Goal: Task Accomplishment & Management: Manage account settings

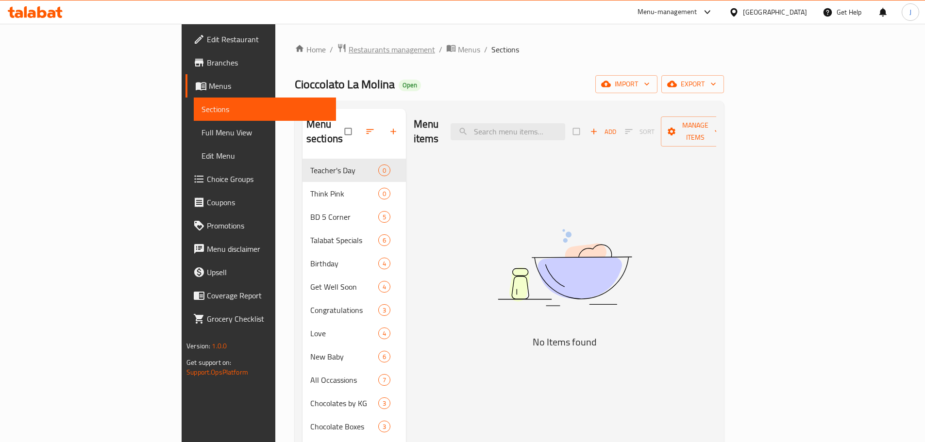
click at [349, 53] on span "Restaurants management" at bounding box center [392, 50] width 86 height 12
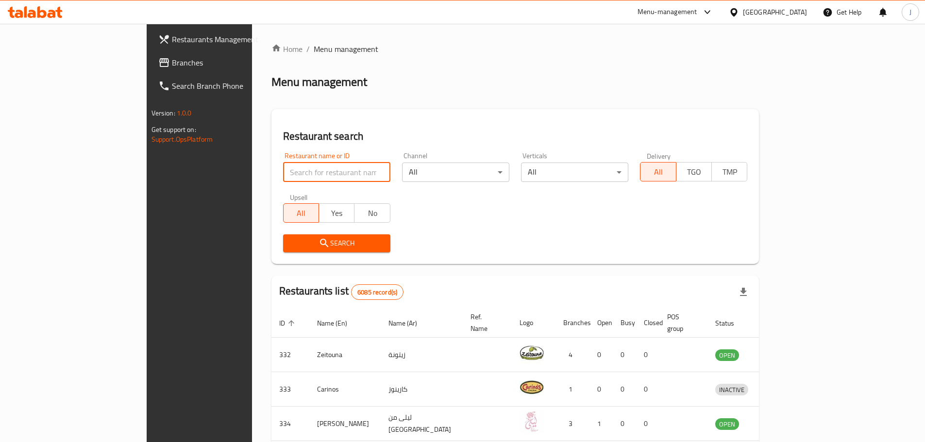
click at [283, 174] on input "search" at bounding box center [336, 172] width 107 height 19
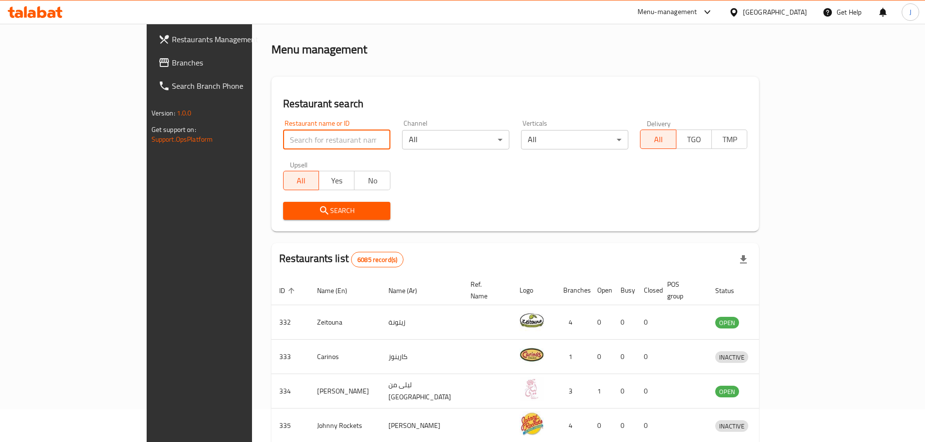
scroll to position [49, 0]
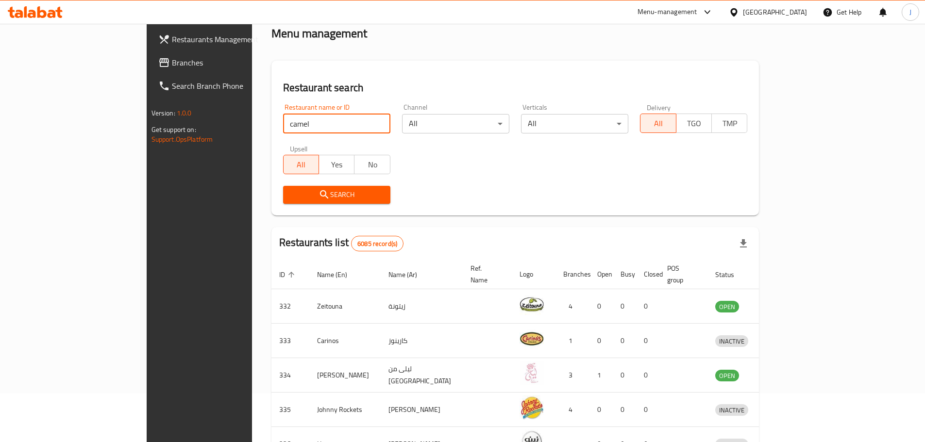
type input "camel club"
click button "Search" at bounding box center [336, 195] width 107 height 18
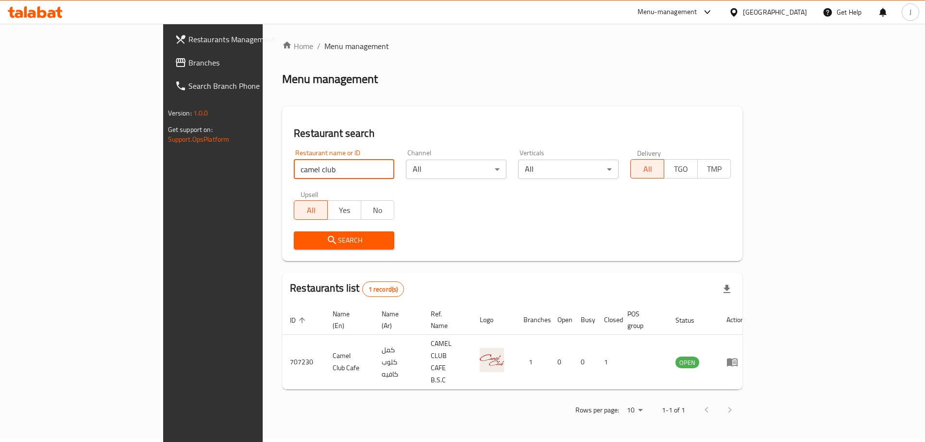
scroll to position [0, 0]
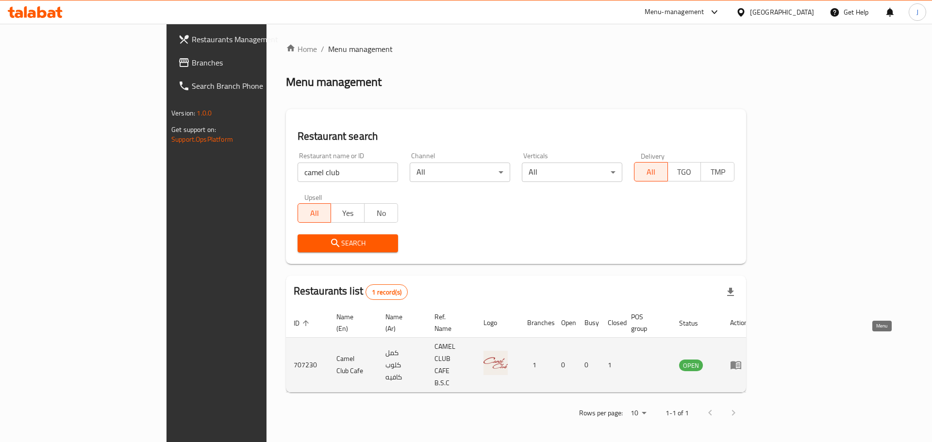
click at [740, 364] on icon "enhanced table" at bounding box center [738, 366] width 3 height 4
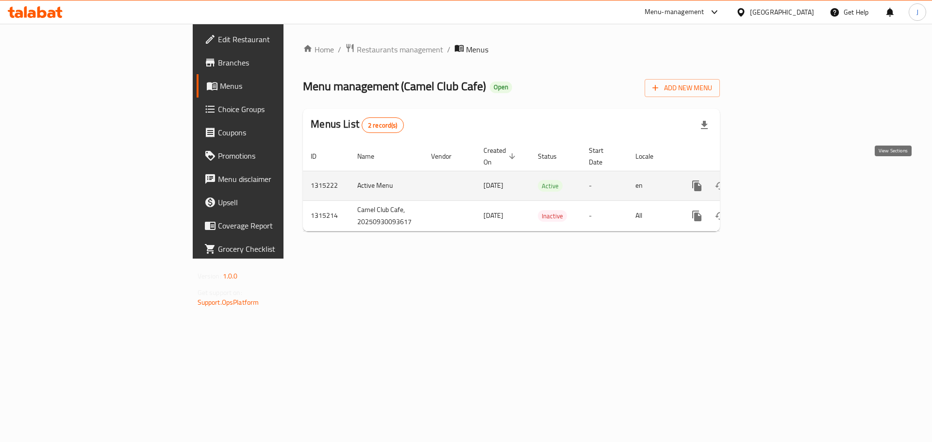
click at [772, 182] on icon "enhanced table" at bounding box center [767, 186] width 9 height 9
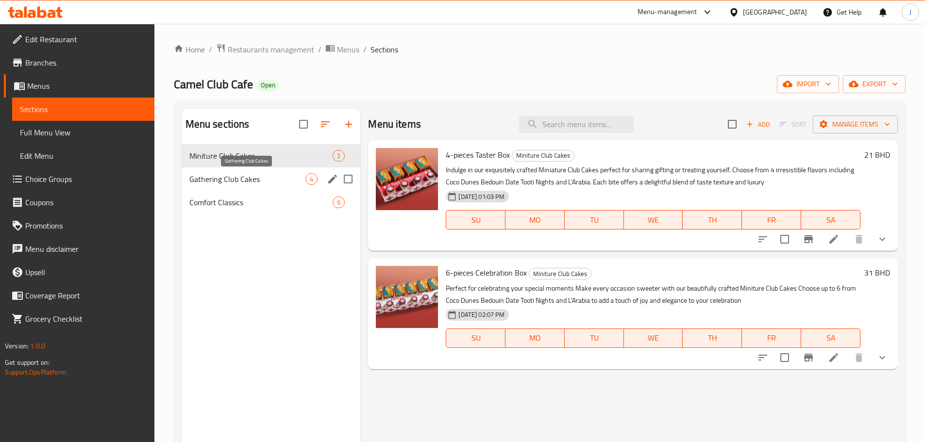
click at [211, 173] on span "Gathering Club Cakes" at bounding box center [247, 179] width 117 height 12
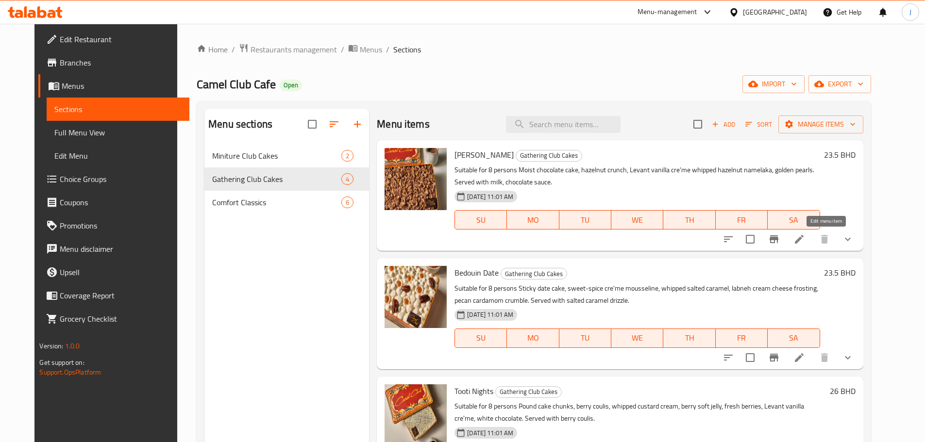
click at [804, 240] on icon at bounding box center [799, 239] width 9 height 9
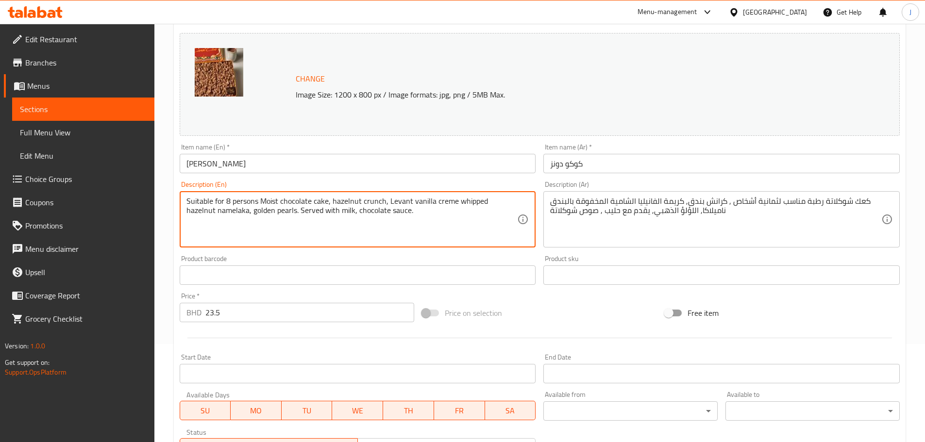
scroll to position [274, 0]
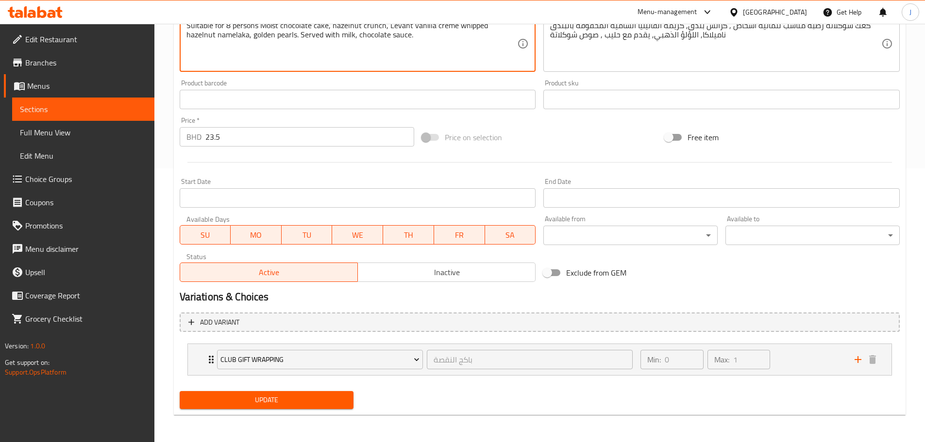
type textarea "Suitable for 8 persons Moist chocolate cake, hazelnut crunch, Levant vanilla cr…"
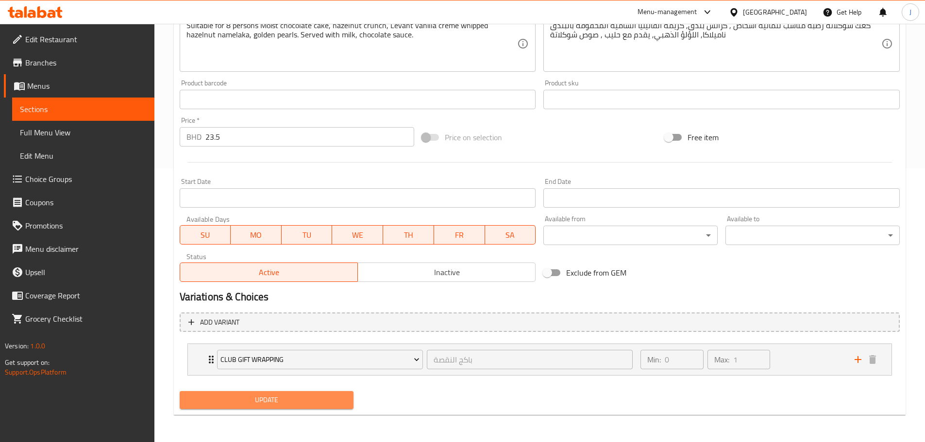
click at [294, 404] on span "Update" at bounding box center [266, 400] width 159 height 12
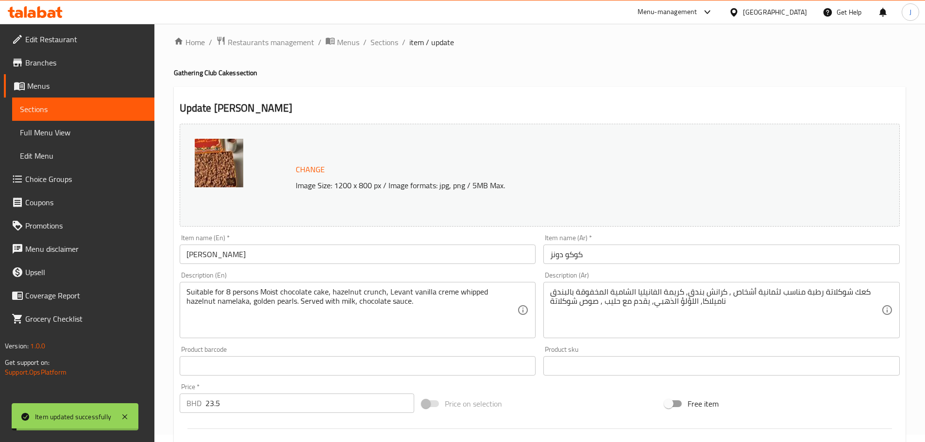
scroll to position [0, 0]
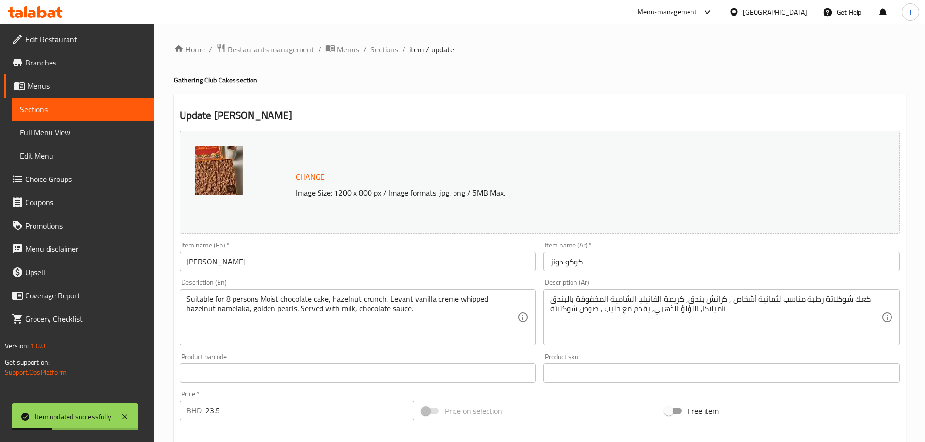
click at [391, 49] on span "Sections" at bounding box center [384, 50] width 28 height 12
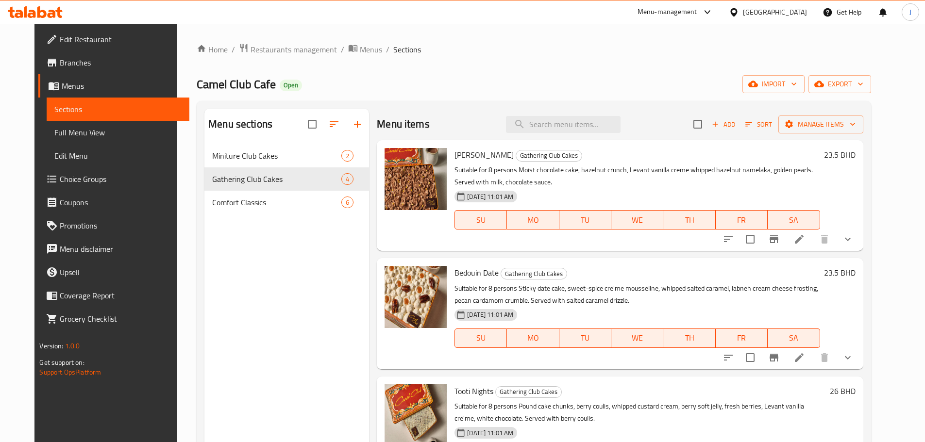
scroll to position [49, 0]
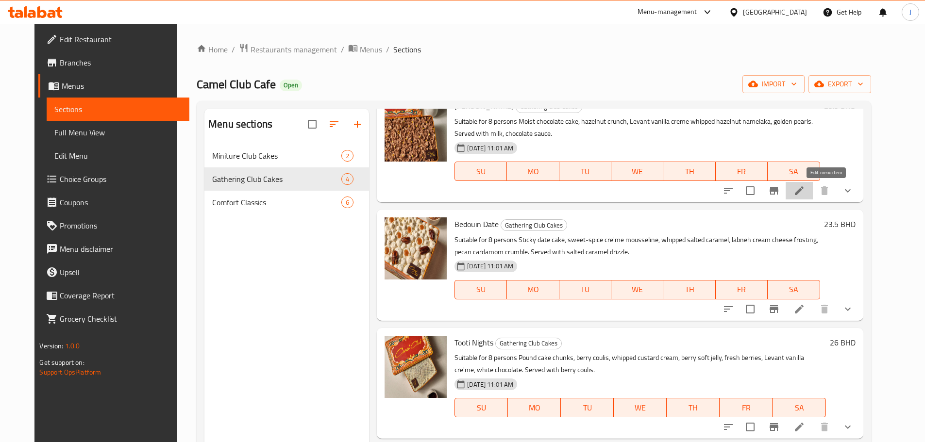
click at [805, 191] on icon at bounding box center [799, 191] width 12 height 12
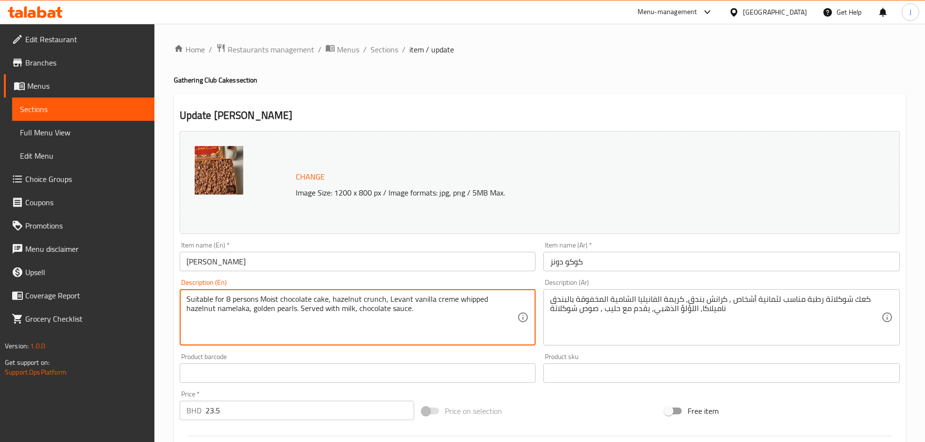
drag, startPoint x: 444, startPoint y: 299, endPoint x: 448, endPoint y: 304, distance: 6.2
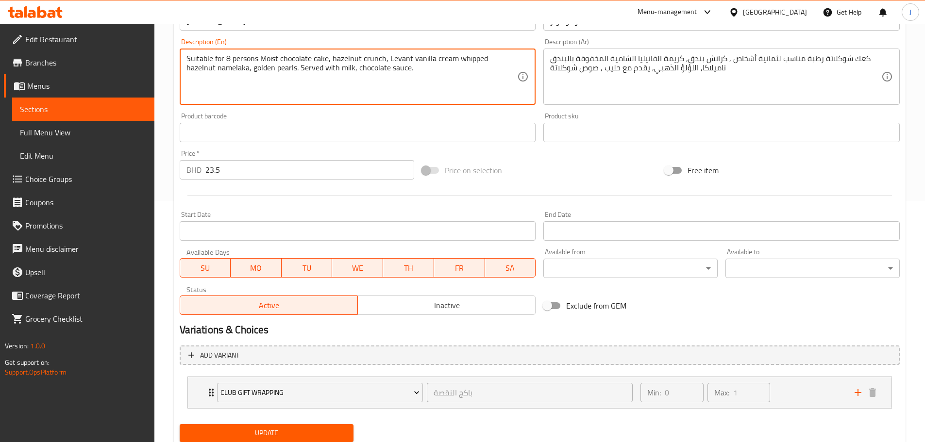
scroll to position [274, 0]
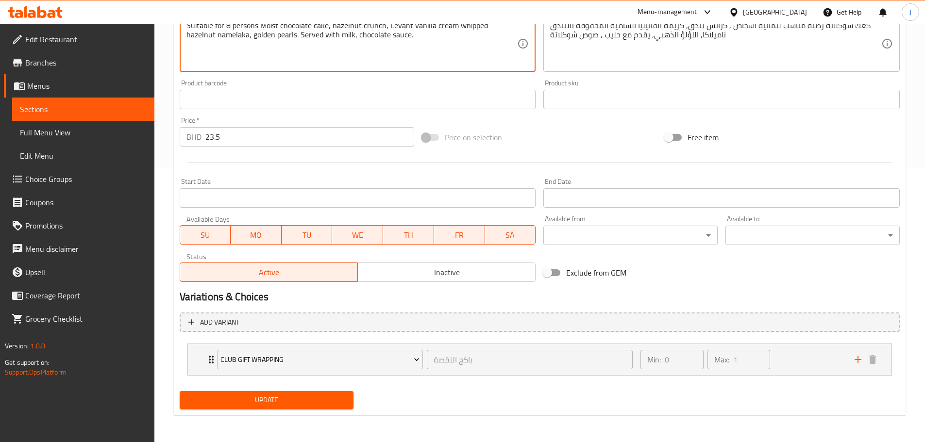
type textarea "Suitable for 8 persons Moist chocolate cake, hazelnut crunch, Levant vanilla cr…"
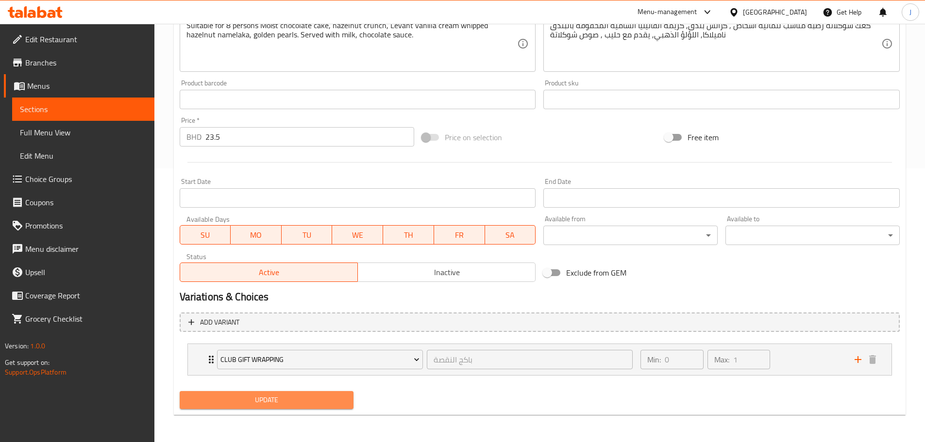
click at [276, 399] on span "Update" at bounding box center [266, 400] width 159 height 12
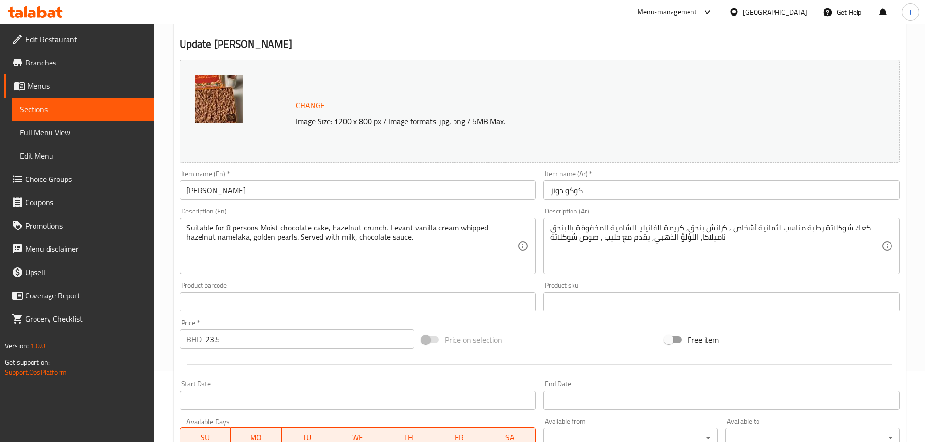
scroll to position [0, 0]
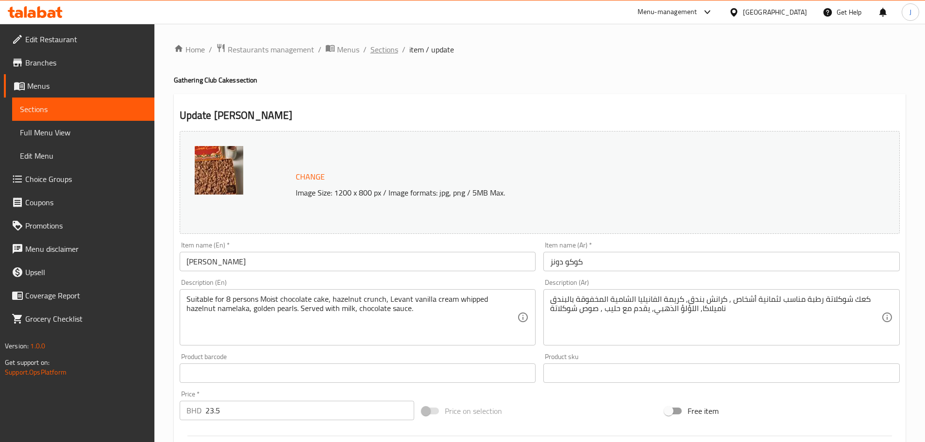
click at [381, 49] on span "Sections" at bounding box center [384, 50] width 28 height 12
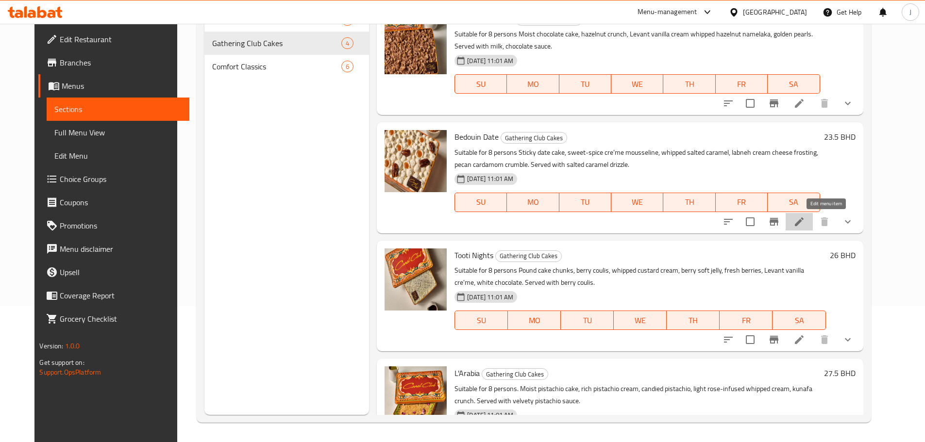
click at [804, 221] on icon at bounding box center [799, 222] width 9 height 9
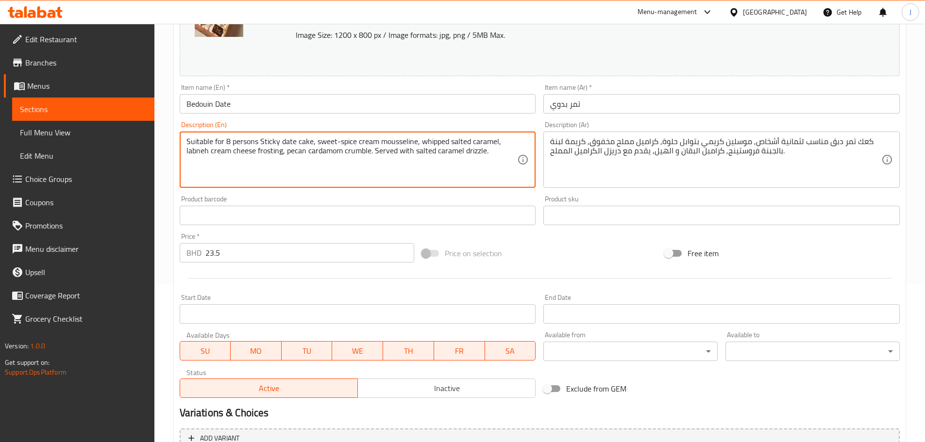
scroll to position [274, 0]
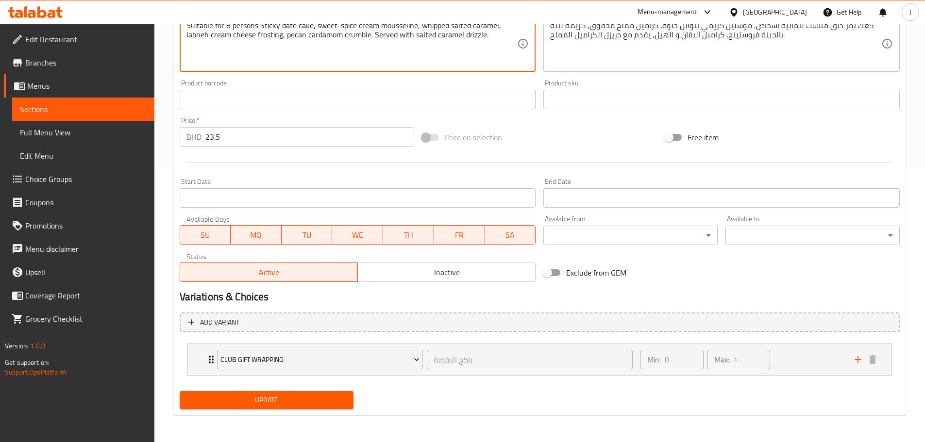
type textarea "Suitable for 8 persons Sticky date cake, sweet-spice cream mousseline, whipped …"
click at [226, 405] on span "Update" at bounding box center [266, 400] width 159 height 12
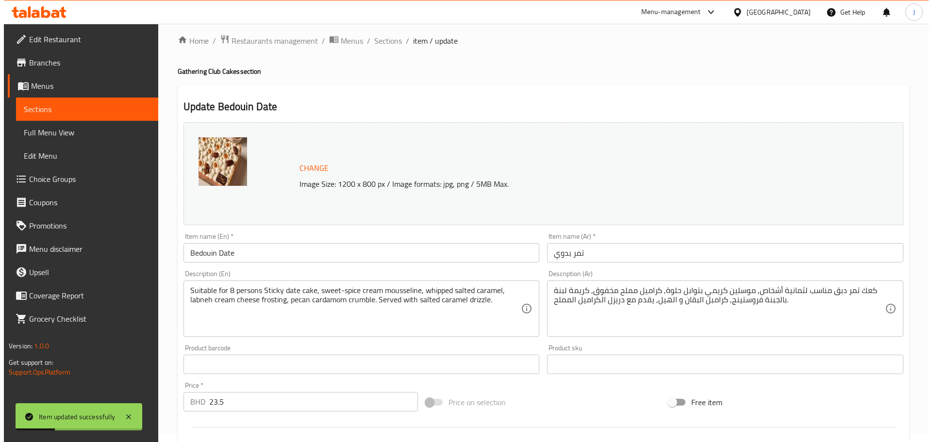
scroll to position [0, 0]
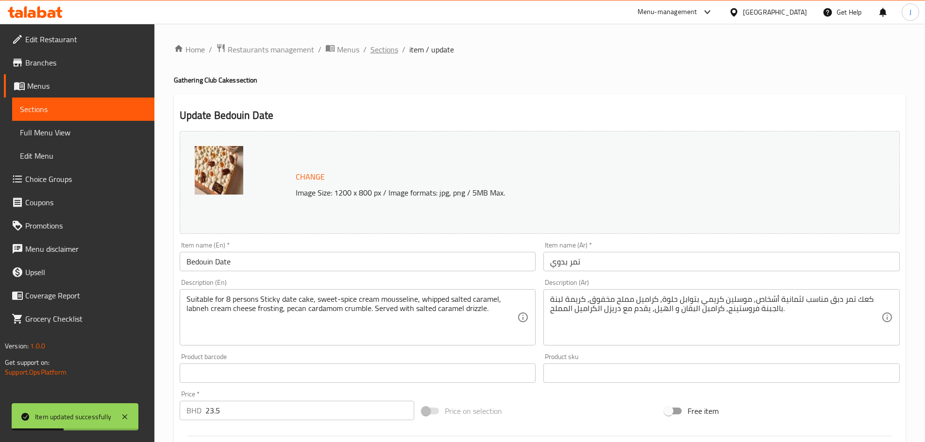
click at [395, 44] on span "Sections" at bounding box center [384, 50] width 28 height 12
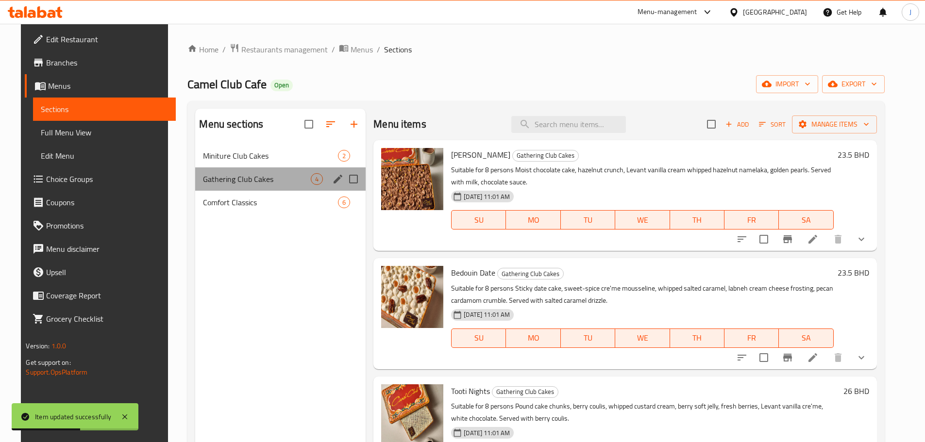
click at [235, 169] on div "Gathering Club Cakes 4" at bounding box center [280, 179] width 170 height 23
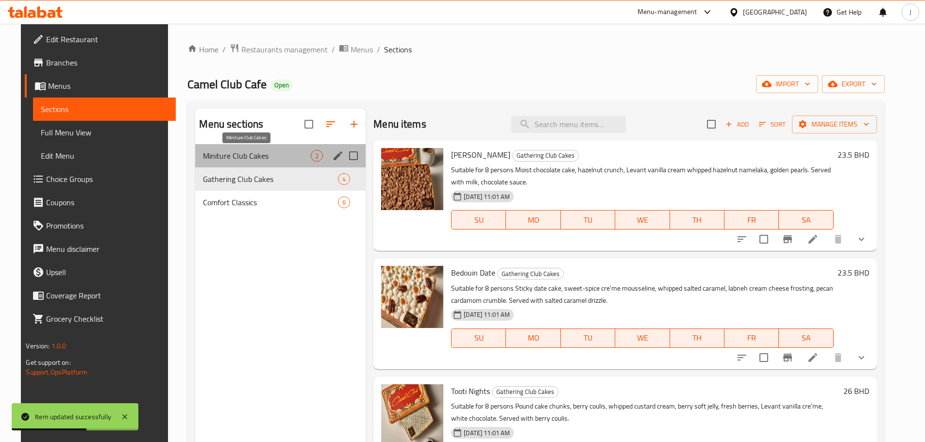
click at [243, 153] on span "Miniture Club Cakes" at bounding box center [257, 156] width 108 height 12
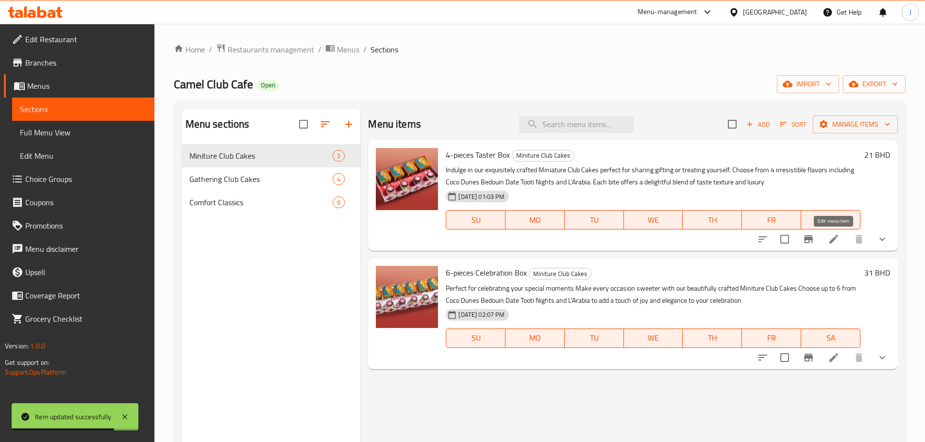
click at [837, 234] on icon at bounding box center [834, 240] width 12 height 12
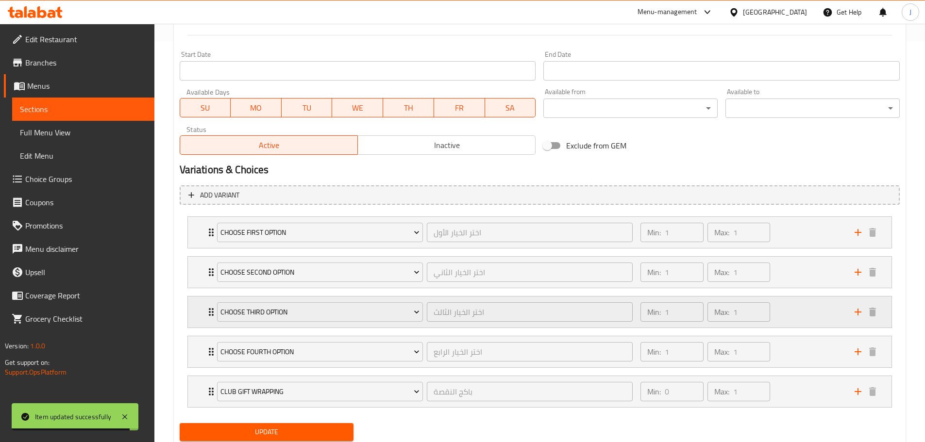
scroll to position [433, 0]
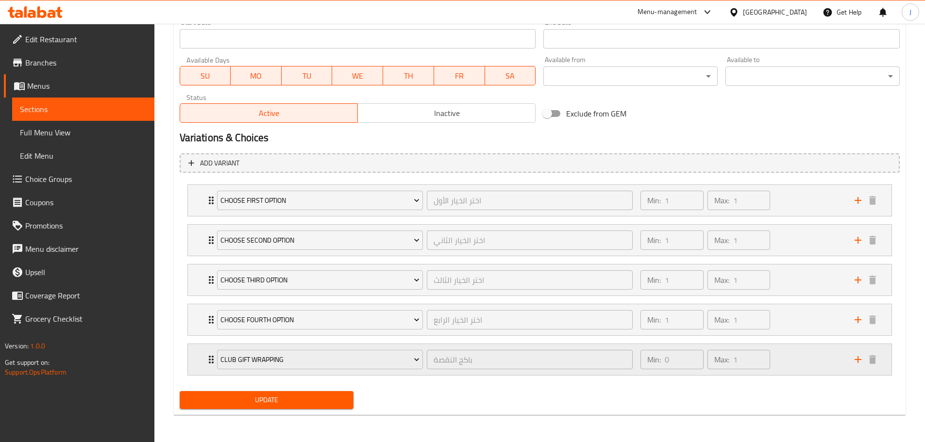
click at [821, 361] on div "Min: 0 ​ Max: 1 ​" at bounding box center [742, 359] width 214 height 31
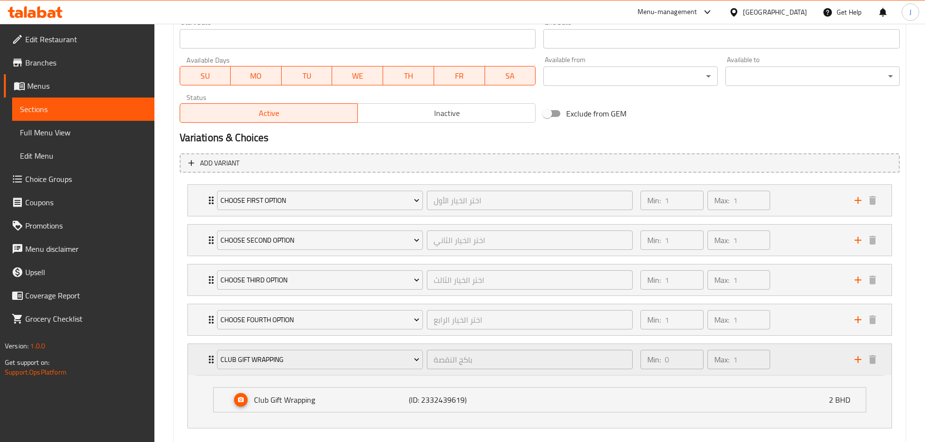
click at [821, 361] on div "Min: 0 ​ Max: 1 ​" at bounding box center [742, 359] width 214 height 31
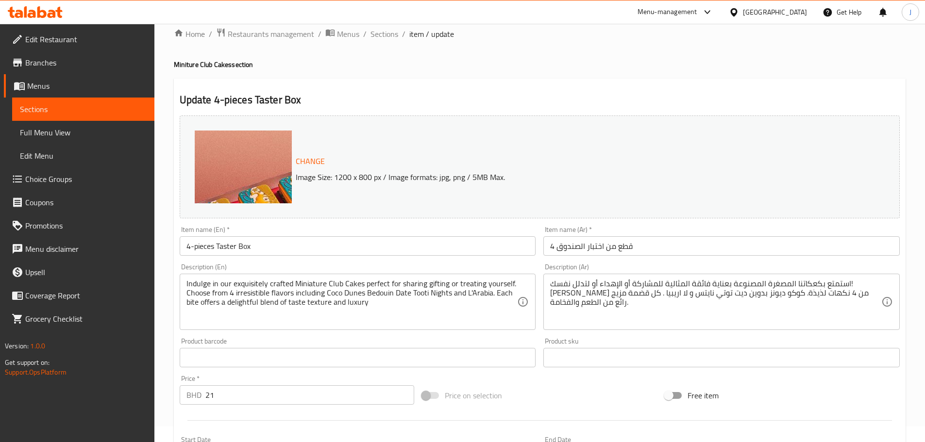
scroll to position [0, 0]
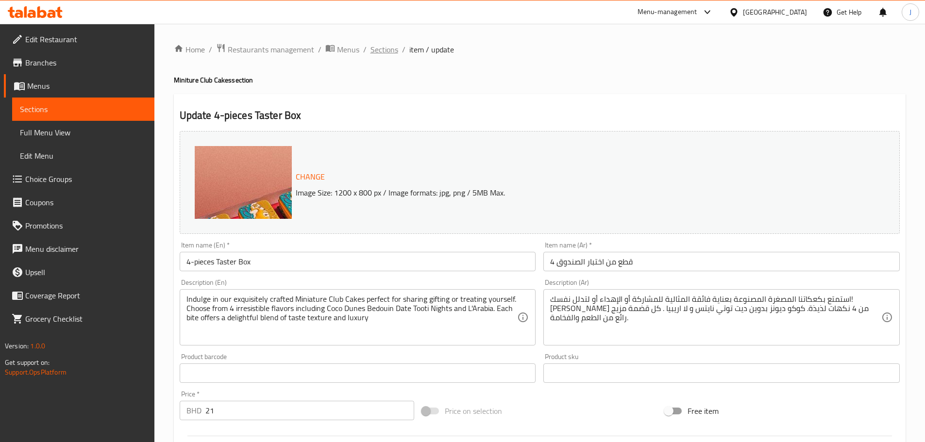
click at [389, 50] on span "Sections" at bounding box center [384, 50] width 28 height 12
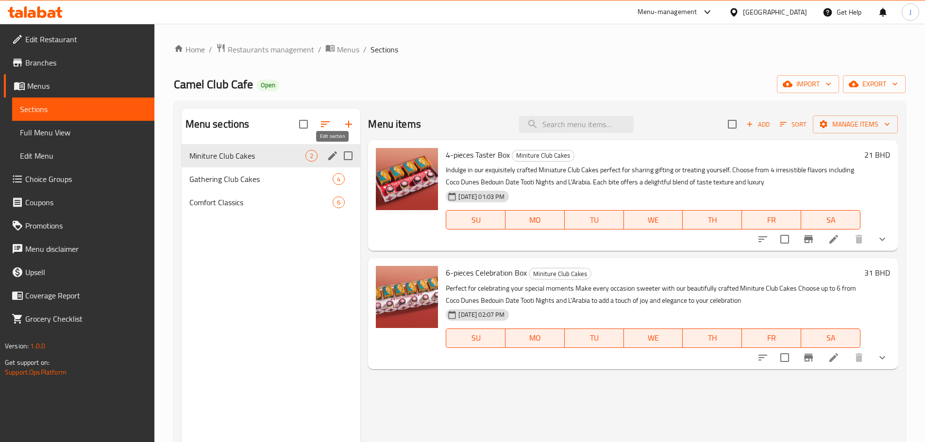
click at [328, 155] on icon "edit" at bounding box center [333, 156] width 12 height 12
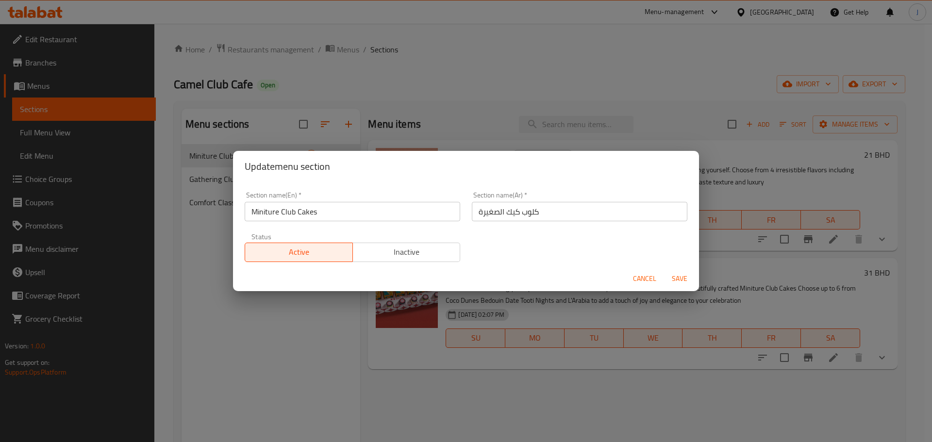
click at [260, 209] on input "Miniture Club Cakes" at bounding box center [353, 211] width 216 height 19
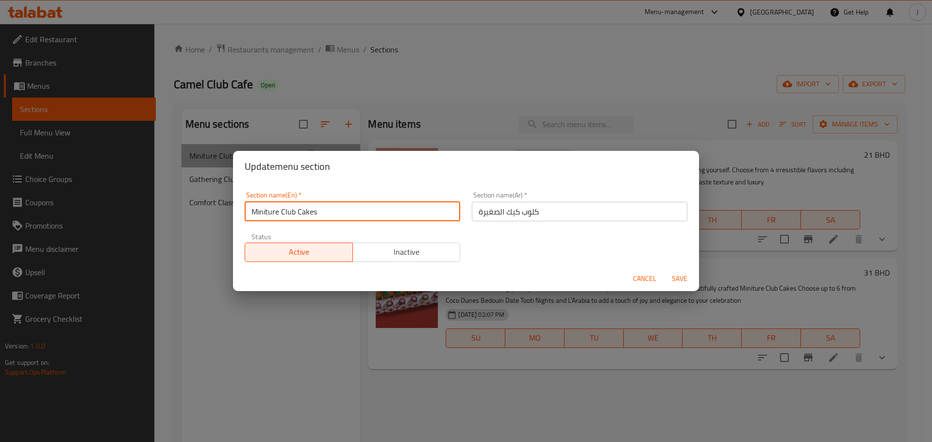
click at [261, 209] on input "Miniture Club Cakes" at bounding box center [353, 211] width 216 height 19
paste input "ature"
type input "Miniature Club Cakes"
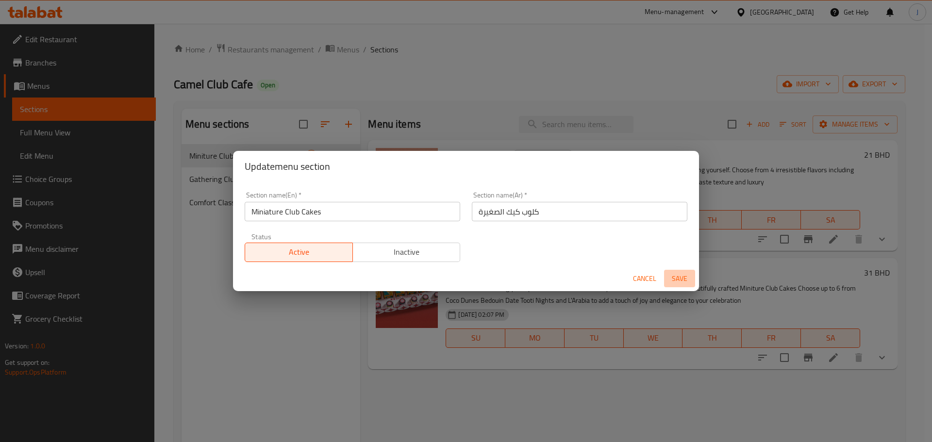
click at [683, 277] on span "Save" at bounding box center [679, 279] width 23 height 12
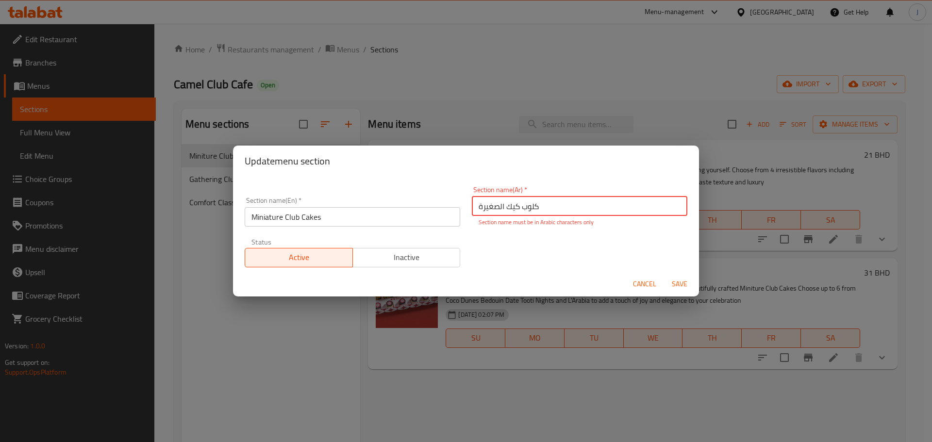
click at [679, 280] on span "Save" at bounding box center [679, 284] width 23 height 12
click at [680, 280] on span "Save" at bounding box center [679, 284] width 23 height 12
click at [518, 203] on input "كلوب كیك الصغیرة" at bounding box center [580, 206] width 216 height 19
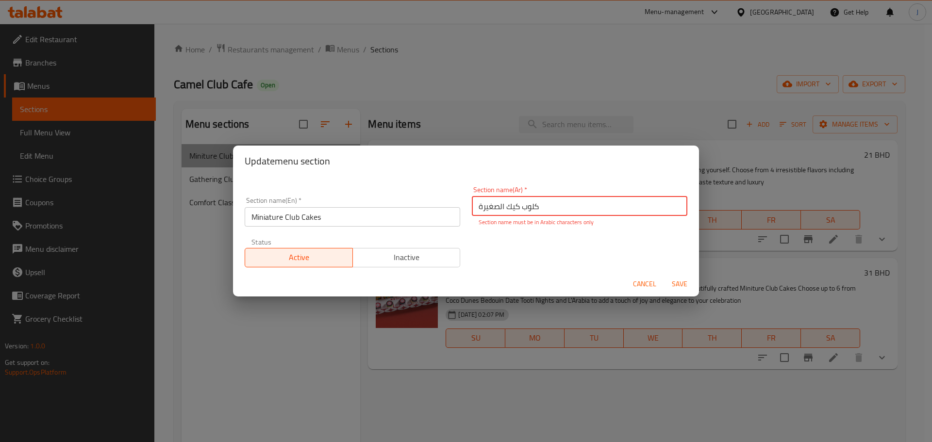
click at [518, 203] on input "كلوب كیك الصغیرة" at bounding box center [580, 206] width 216 height 19
click at [556, 252] on div "Section name(En)   * Miniature Club Cakes Section name(En) * Section name(Ar)  …" at bounding box center [466, 227] width 454 height 93
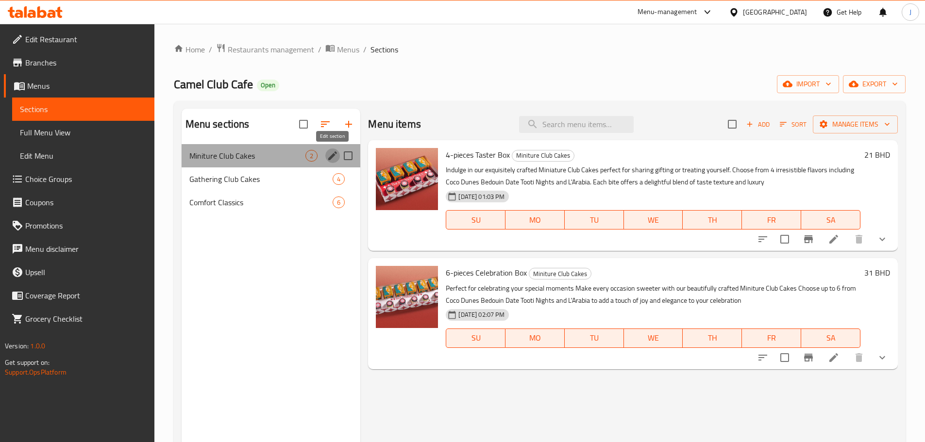
click at [328, 154] on icon "edit" at bounding box center [333, 156] width 12 height 12
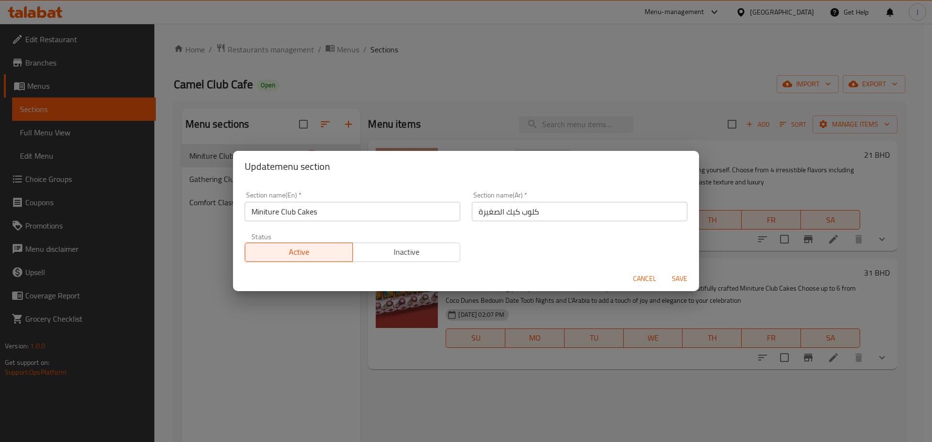
click at [572, 219] on input "كلوب كیك الصغیرة" at bounding box center [580, 211] width 216 height 19
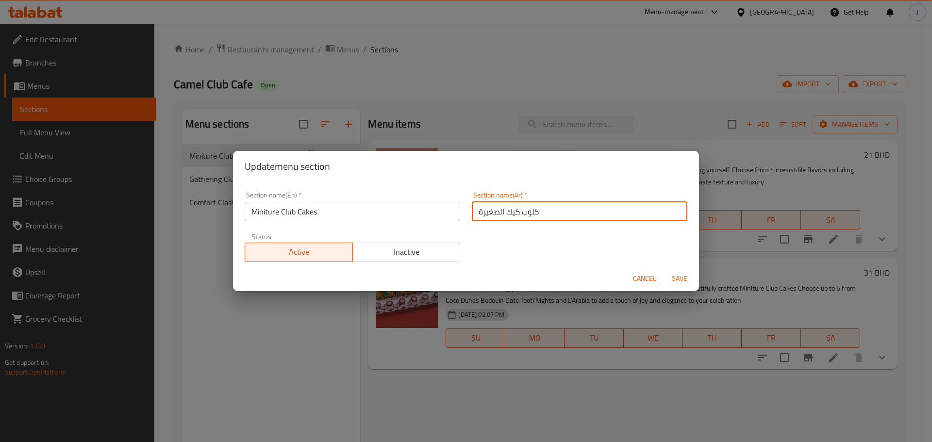
click at [572, 220] on input "كلوب كیك الصغیرة" at bounding box center [580, 211] width 216 height 19
click at [573, 220] on input "كلوب كیك الصغیرة" at bounding box center [580, 211] width 216 height 19
click at [266, 210] on input "Miniture Club Cakes" at bounding box center [353, 211] width 216 height 19
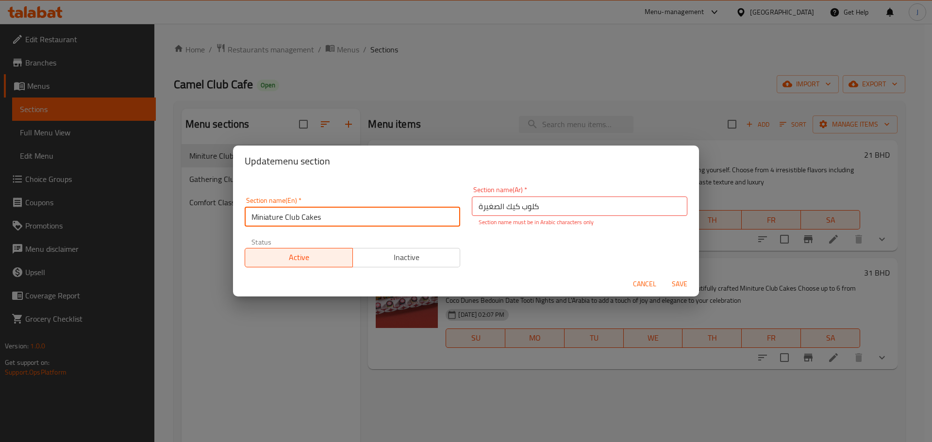
type input "Miniature Club Cakes"
click at [683, 280] on span "Save" at bounding box center [679, 284] width 23 height 12
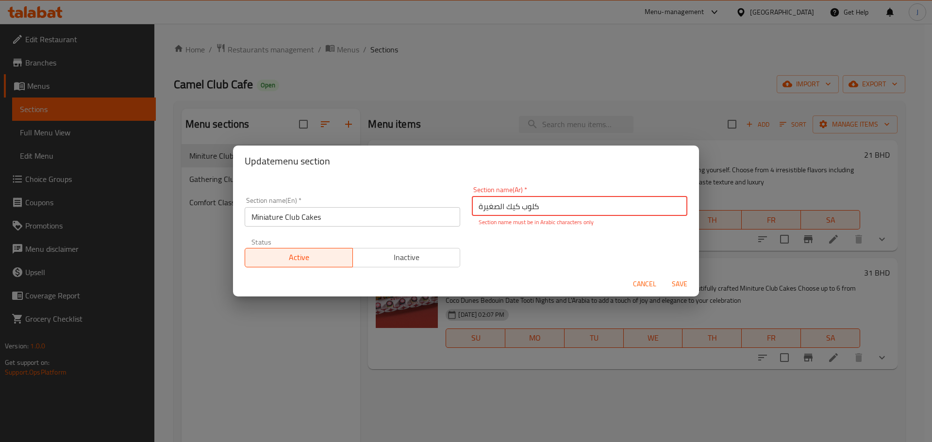
click at [526, 208] on input "كلوب كیك الصغیرة" at bounding box center [580, 206] width 216 height 19
paste input "كلوب كیك الصغیرة"
type input "كلوب كیك الصغیرة"
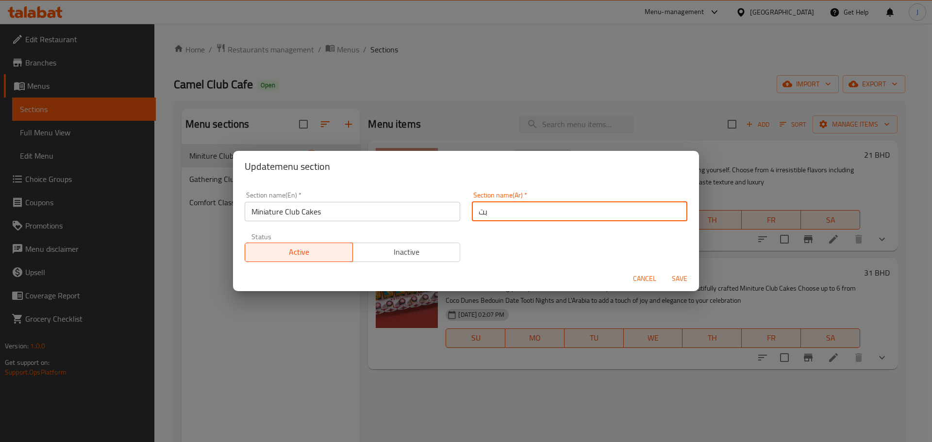
type input "ب"
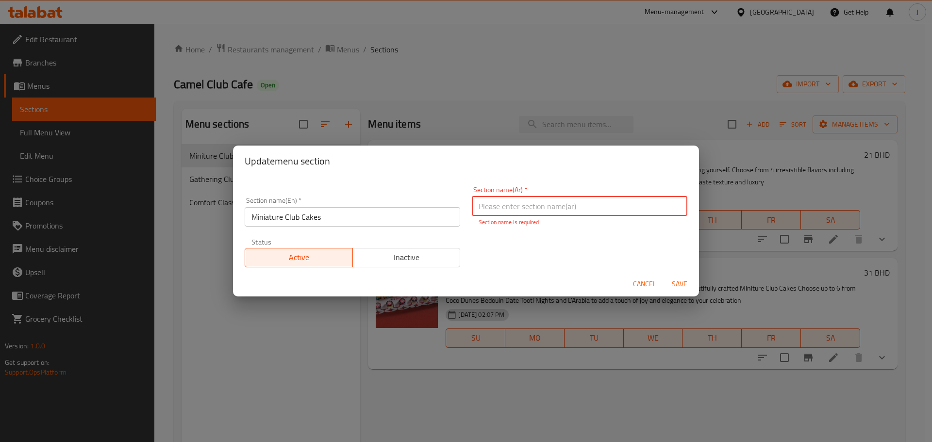
paste input "كلوب كیك الصغیرة"
type input "ك"
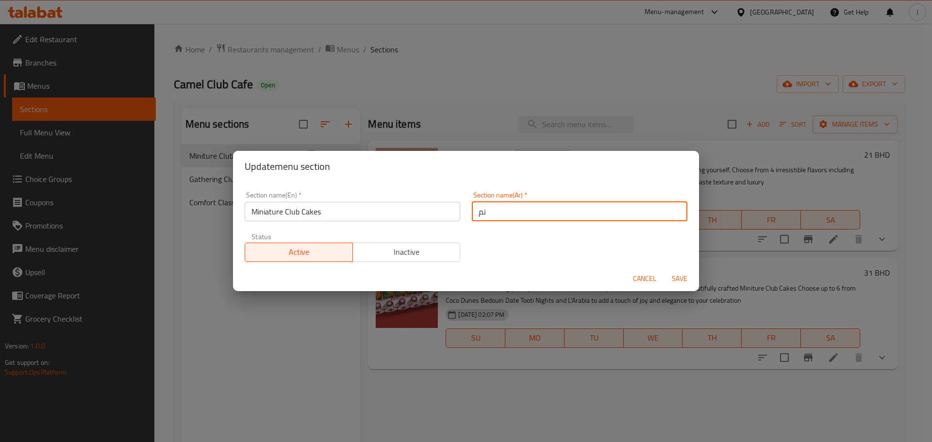
type input "ن"
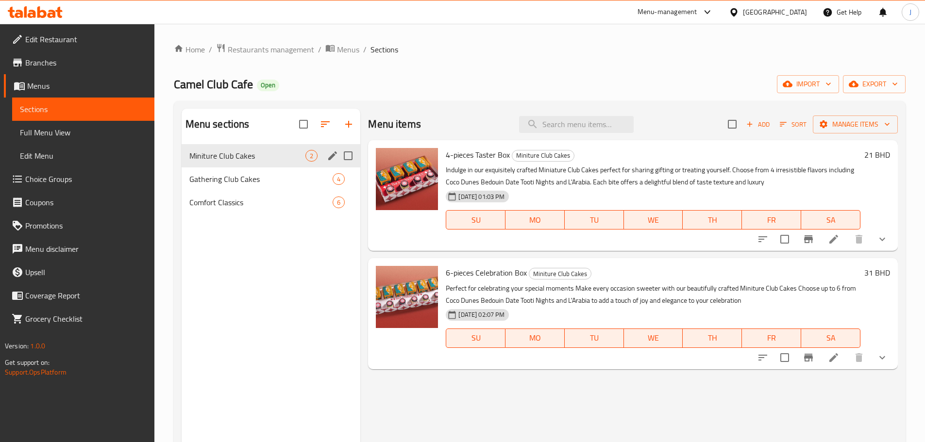
click at [329, 155] on icon "edit" at bounding box center [333, 156] width 12 height 12
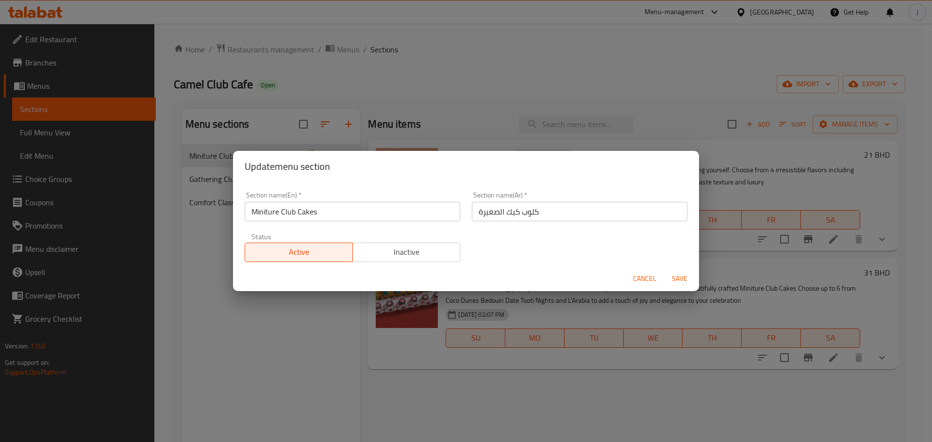
click at [544, 215] on input "كلوب كیك الصغیرة" at bounding box center [580, 211] width 216 height 19
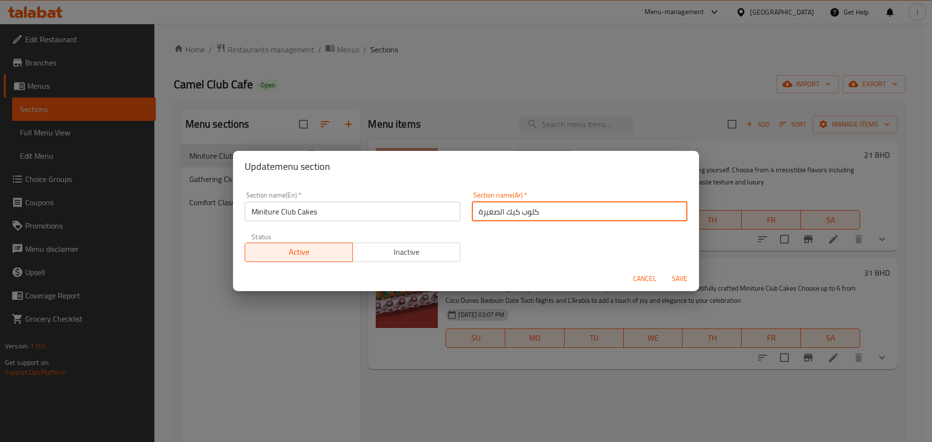
click at [544, 215] on input "كلوب كیك الصغیرة" at bounding box center [580, 211] width 216 height 19
paste input "يك الصغي"
type input "كلوب كيك الصغيرة"
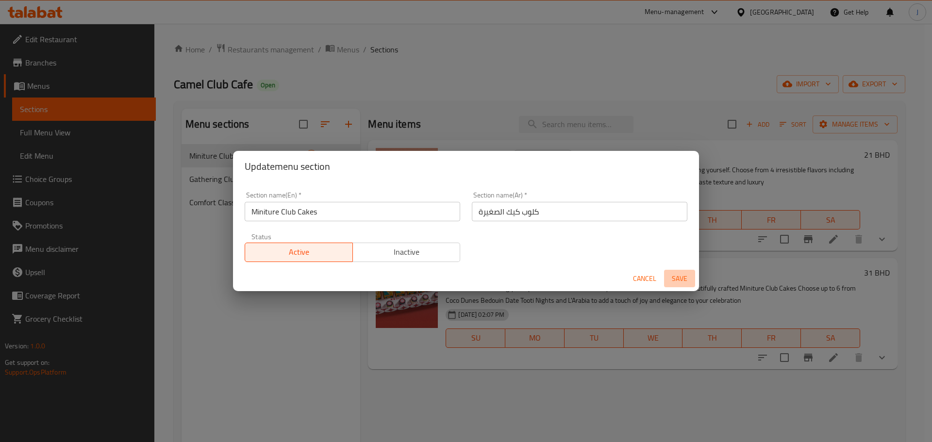
click at [681, 275] on span "Save" at bounding box center [679, 279] width 23 height 12
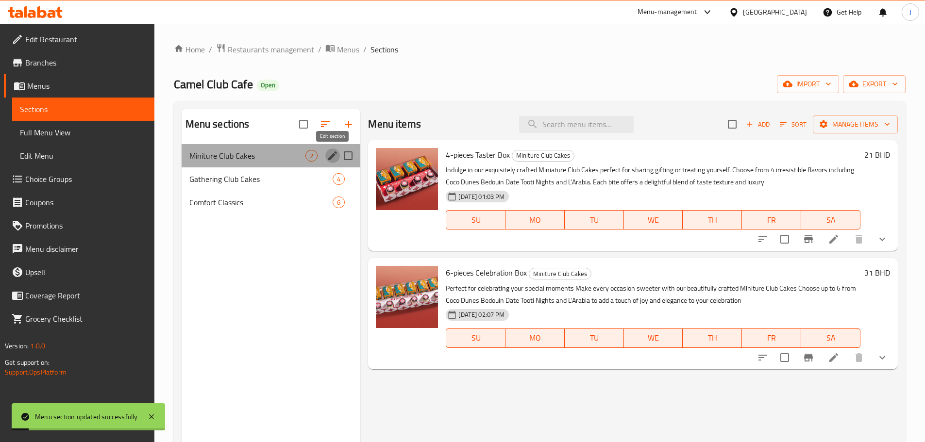
click at [331, 152] on icon "edit" at bounding box center [333, 156] width 12 height 12
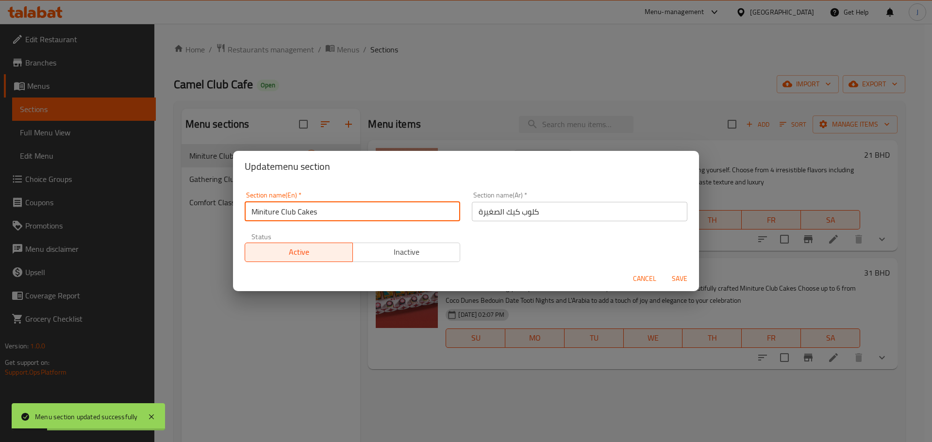
click at [267, 212] on input "Miniture Club Cakes" at bounding box center [353, 211] width 216 height 19
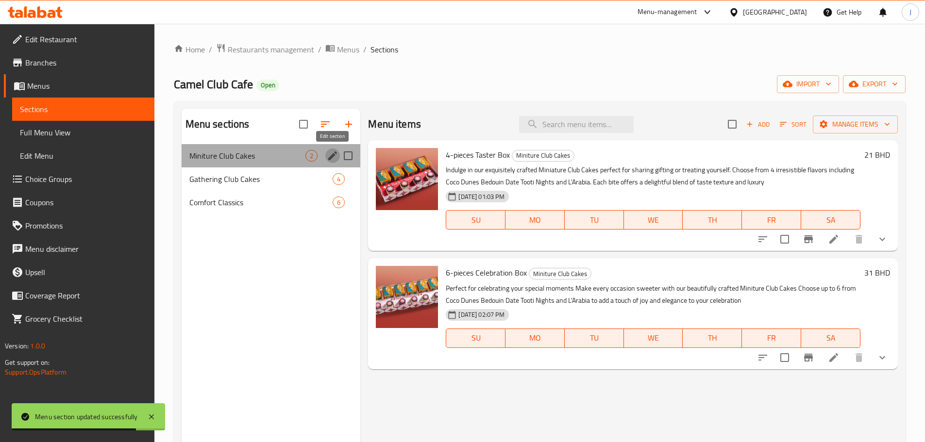
click at [329, 159] on icon "edit" at bounding box center [332, 155] width 9 height 9
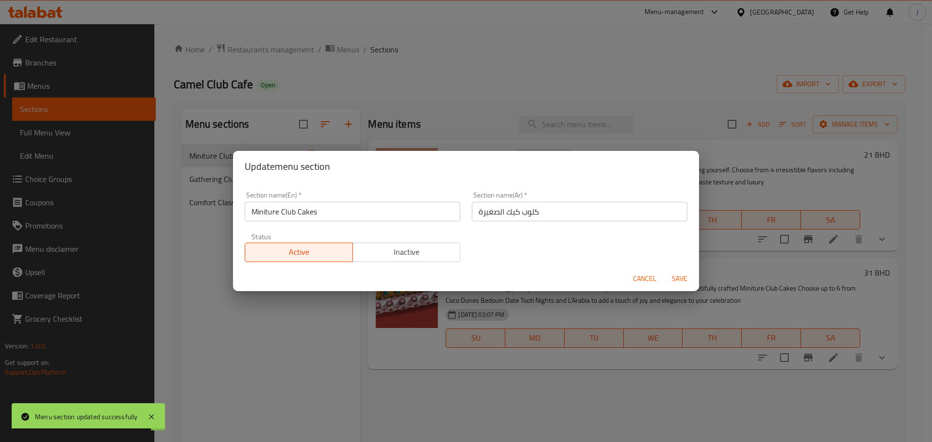
click at [260, 219] on input "Miniture Club Cakes" at bounding box center [353, 211] width 216 height 19
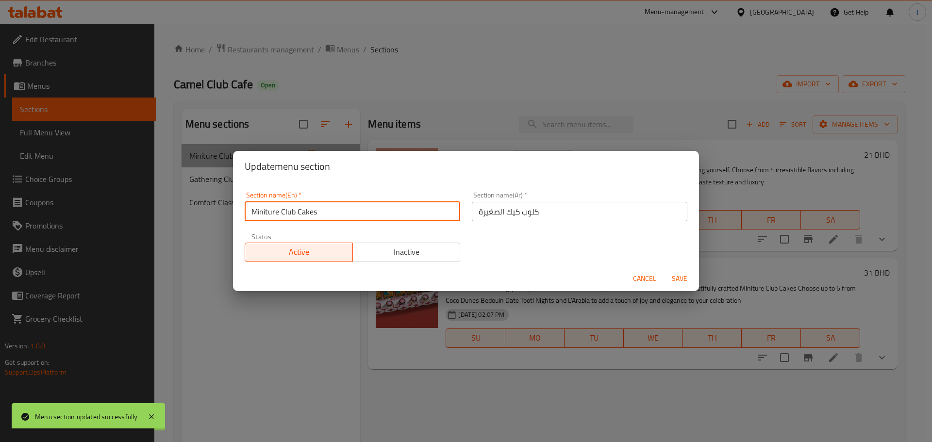
click at [260, 219] on input "Miniture Club Cakes" at bounding box center [353, 211] width 216 height 19
paste input "a"
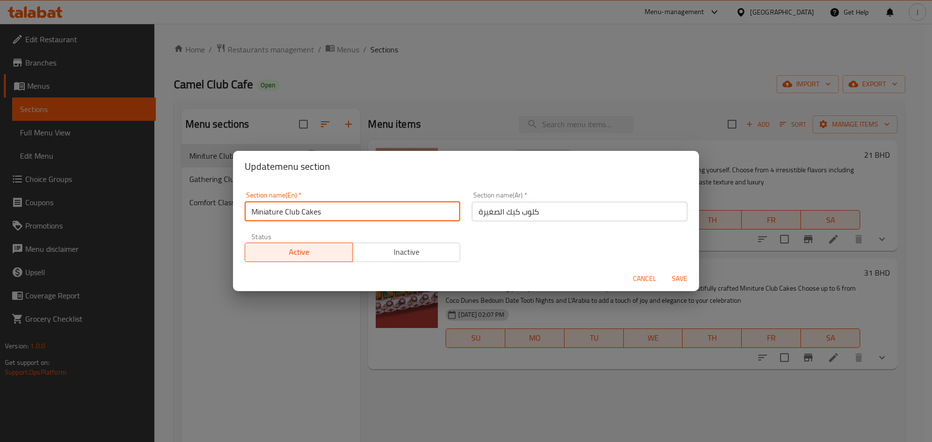
type input "Miniature Club Cakes"
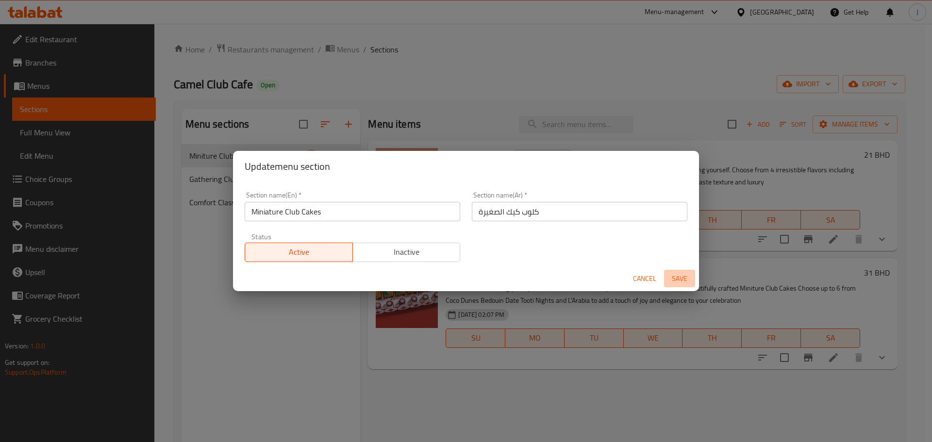
click at [677, 285] on span "Save" at bounding box center [679, 279] width 23 height 12
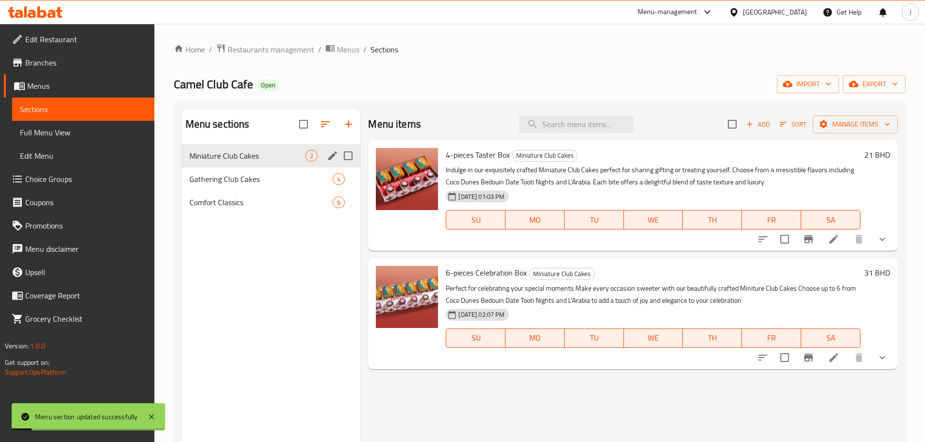
click at [554, 110] on div "Menu items Add Sort Manage items" at bounding box center [633, 125] width 530 height 32
click at [829, 353] on icon at bounding box center [834, 358] width 12 height 12
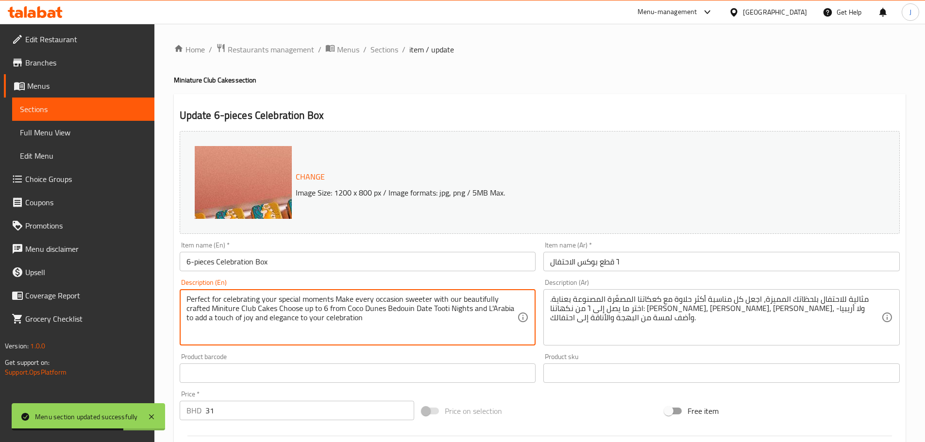
click at [219, 307] on textarea "Perfect for celebrating your special moments Make every occasion sweeter with o…" at bounding box center [351, 318] width 331 height 46
paste textarea "a"
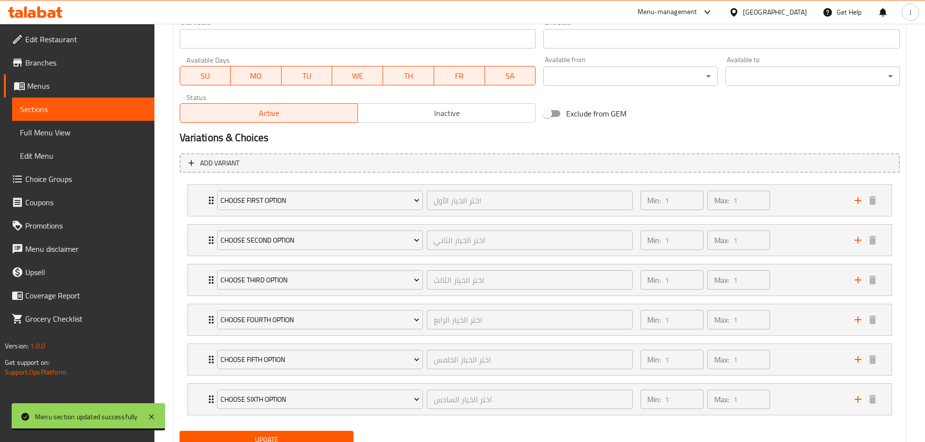
scroll to position [473, 0]
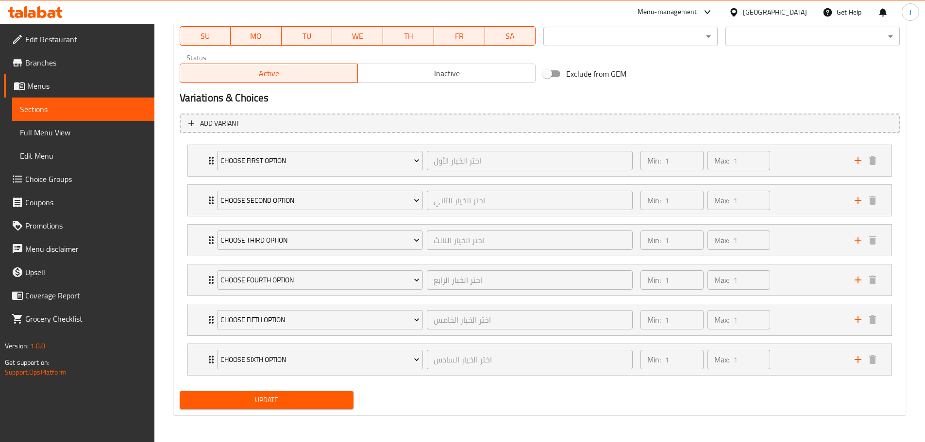
type textarea "Perfect for celebrating your special moments Make every occasion sweeter with o…"
click at [305, 388] on div "Update" at bounding box center [267, 400] width 182 height 26
click at [311, 404] on span "Update" at bounding box center [266, 400] width 159 height 12
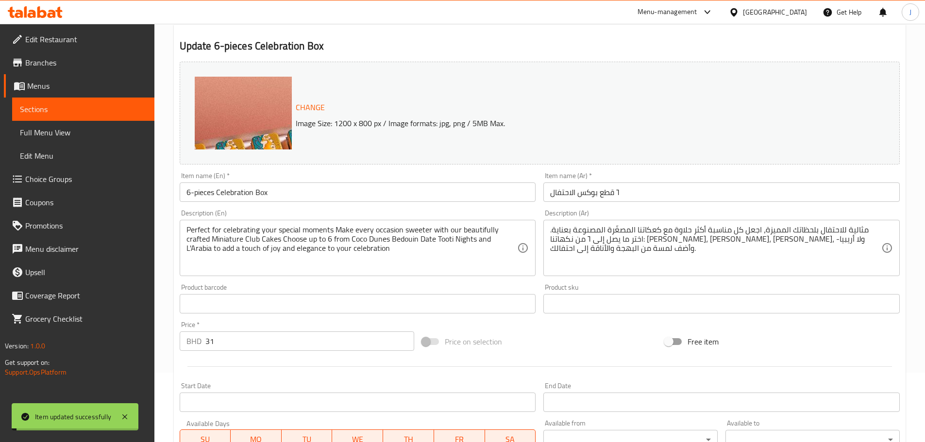
scroll to position [0, 0]
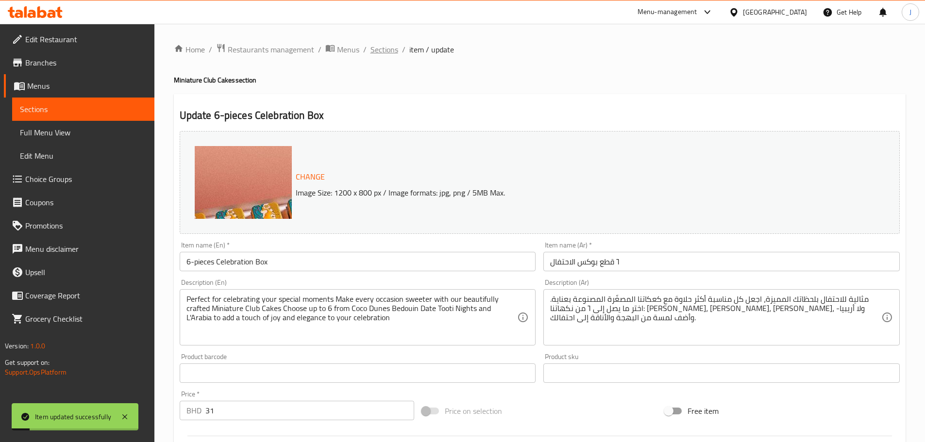
click at [391, 54] on span "Sections" at bounding box center [384, 50] width 28 height 12
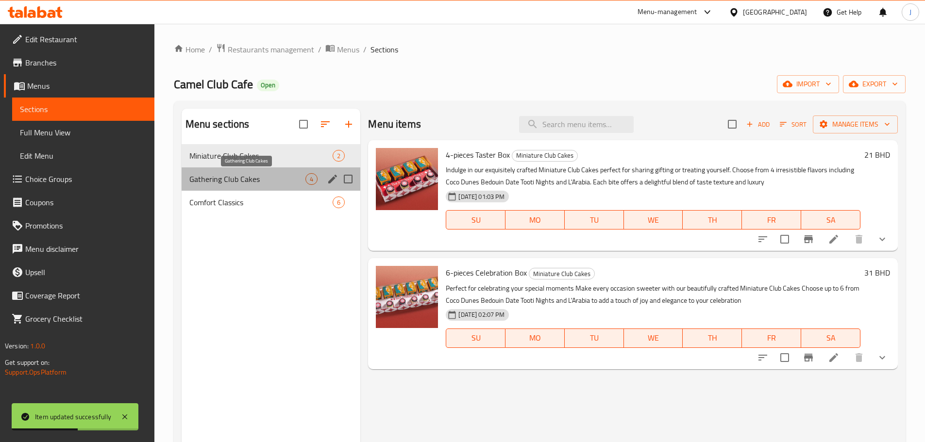
click at [273, 174] on span "Gathering Club Cakes" at bounding box center [247, 179] width 117 height 12
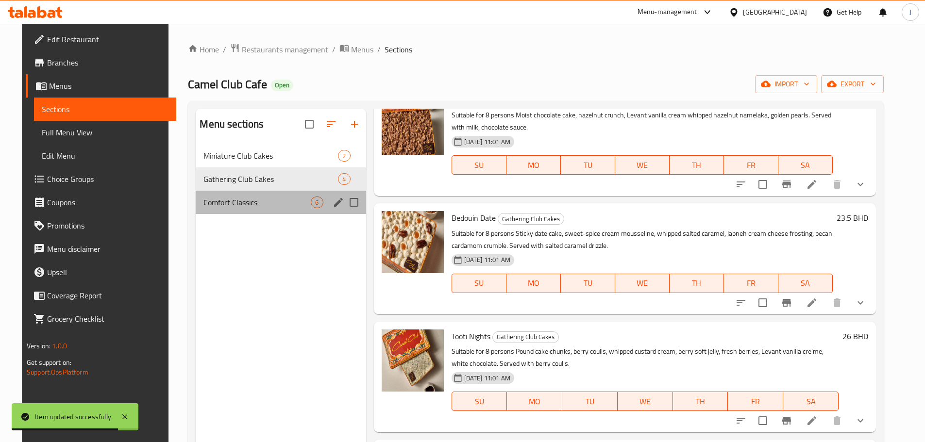
click at [223, 210] on div "Comfort Classics 6" at bounding box center [281, 202] width 170 height 23
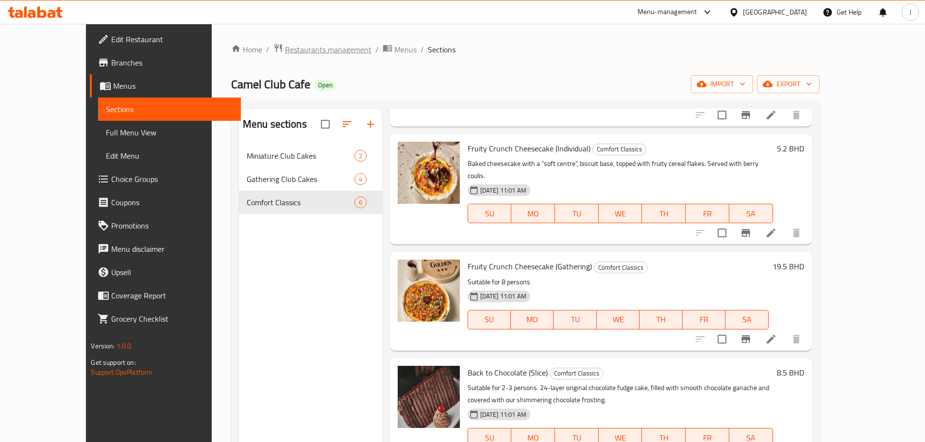
click at [285, 55] on span "Restaurants management" at bounding box center [328, 50] width 86 height 12
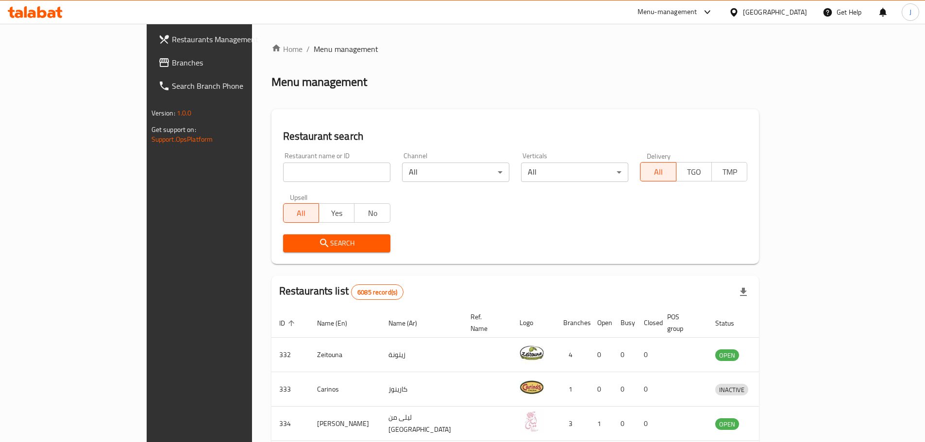
click at [317, 159] on div "Restaurant name or ID Restaurant name or ID" at bounding box center [336, 167] width 107 height 30
click at [323, 169] on input "search" at bounding box center [336, 172] width 107 height 19
type input "camel club"
click button "Search" at bounding box center [336, 244] width 107 height 18
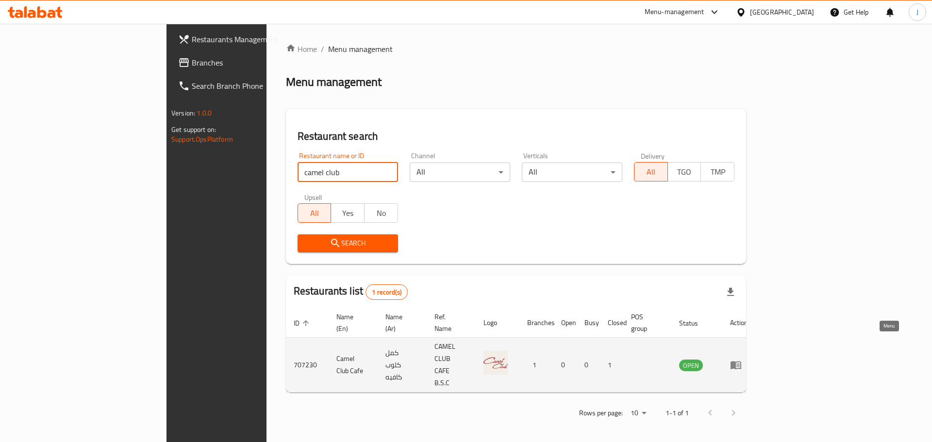
click at [741, 362] on icon "enhanced table" at bounding box center [736, 366] width 11 height 8
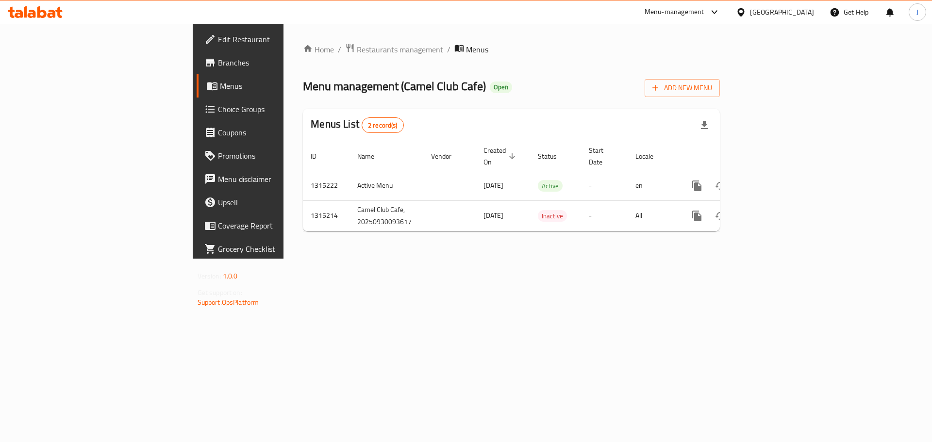
click at [218, 40] on span "Edit Restaurant" at bounding box center [279, 40] width 123 height 12
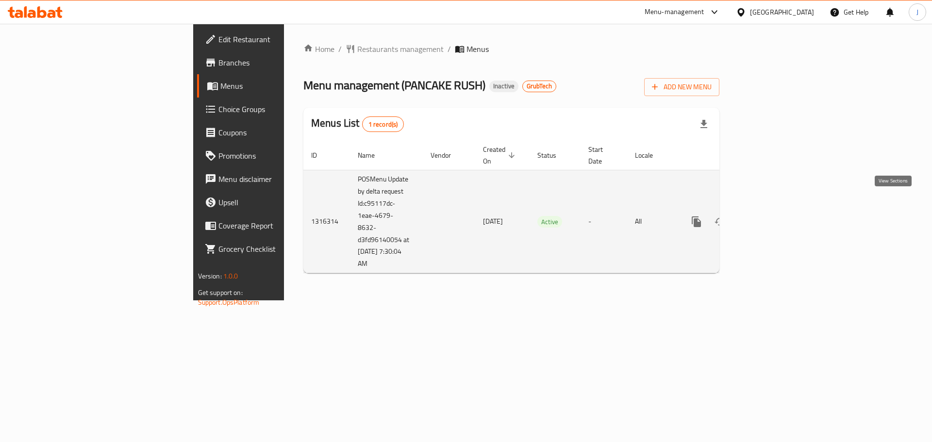
click at [771, 218] on icon "enhanced table" at bounding box center [766, 222] width 9 height 9
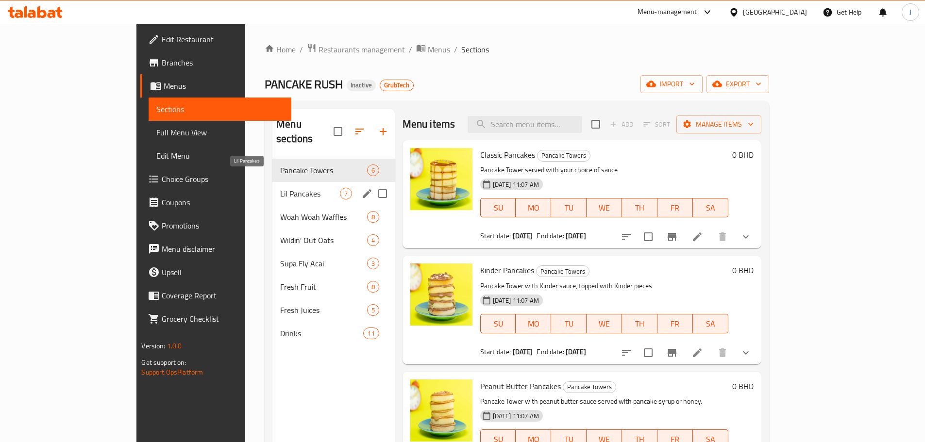
click at [280, 188] on span "Lil Pancakes" at bounding box center [309, 194] width 59 height 12
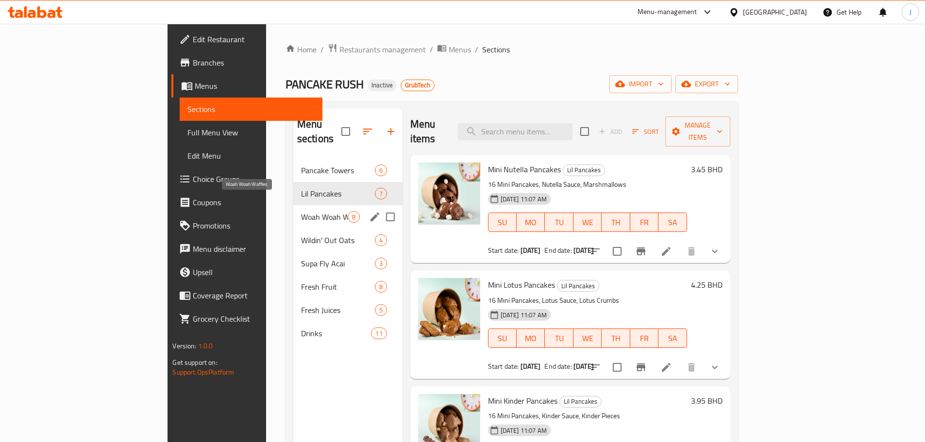
click at [301, 211] on span "Woah Woah Waffles" at bounding box center [324, 217] width 47 height 12
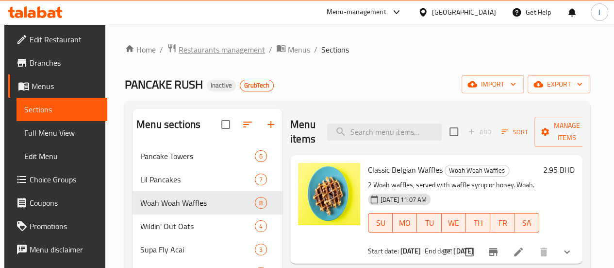
click at [229, 52] on span "Restaurants management" at bounding box center [222, 50] width 86 height 12
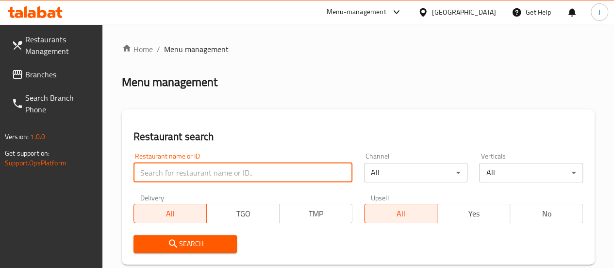
click at [211, 178] on input "search" at bounding box center [243, 172] width 219 height 19
type input "boxford"
click button "Search" at bounding box center [186, 244] width 104 height 18
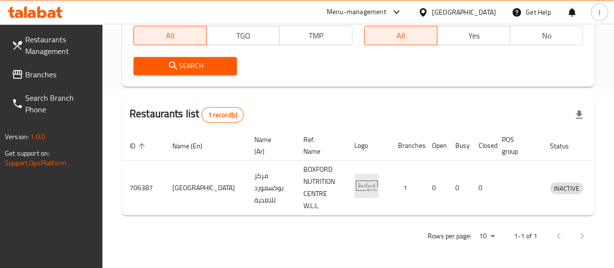
scroll to position [0, 1]
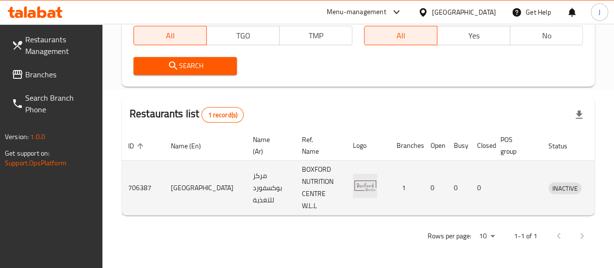
click at [602, 189] on icon "enhanced table" at bounding box center [607, 188] width 11 height 8
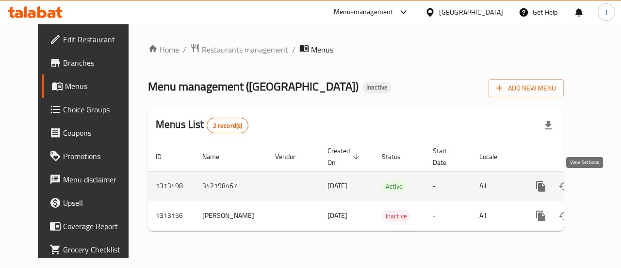
click at [605, 191] on icon "enhanced table" at bounding box center [611, 186] width 12 height 12
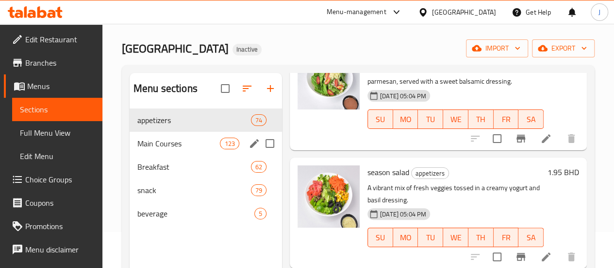
scroll to position [49, 0]
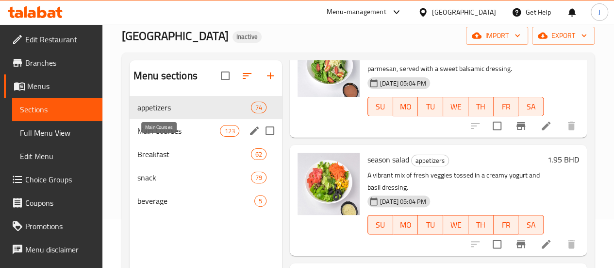
click at [177, 136] on span "Main Courses" at bounding box center [178, 131] width 83 height 12
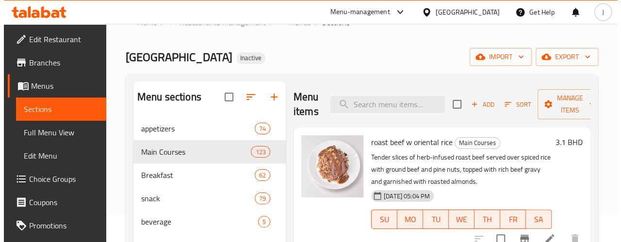
scroll to position [49, 0]
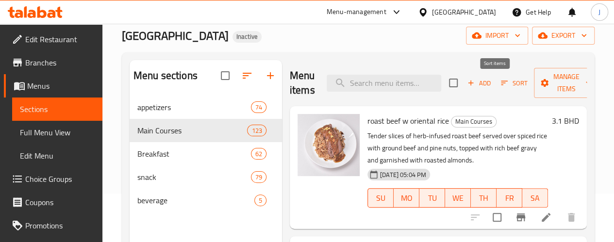
click at [501, 85] on span "Sort" at bounding box center [514, 83] width 27 height 11
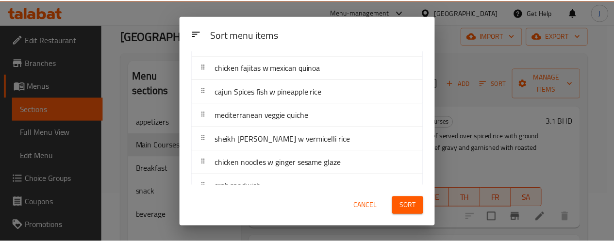
scroll to position [2803, 0]
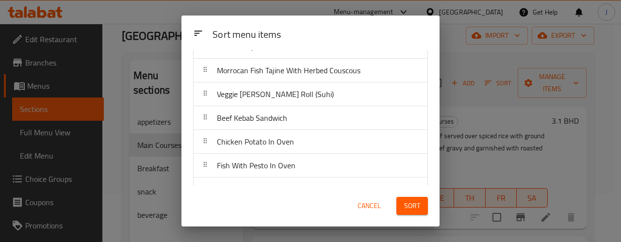
click at [367, 211] on span "Cancel" at bounding box center [369, 206] width 23 height 12
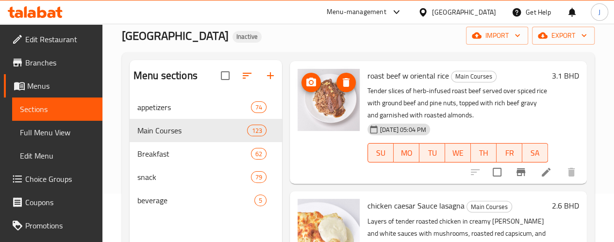
scroll to position [49, 0]
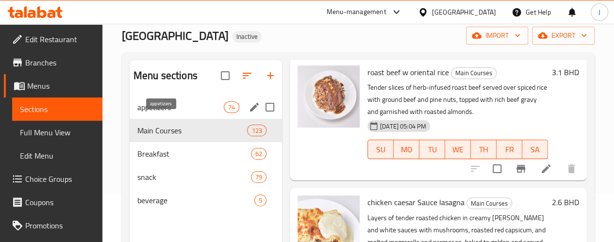
click at [170, 113] on span "appetizers" at bounding box center [180, 107] width 86 height 12
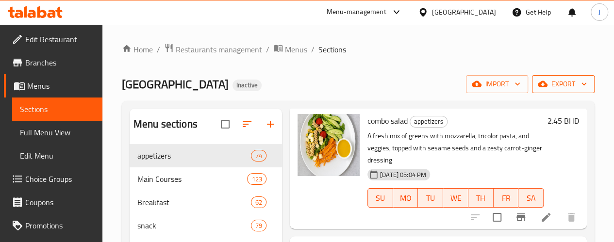
click at [568, 80] on span "export" at bounding box center [563, 84] width 47 height 12
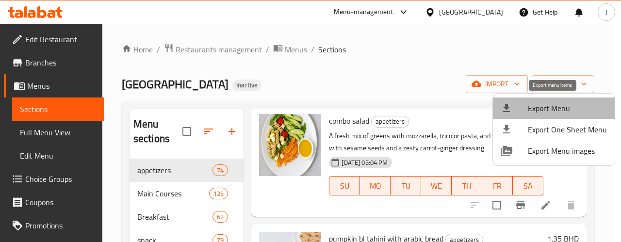
click at [561, 109] on span "Export Menu" at bounding box center [567, 108] width 79 height 12
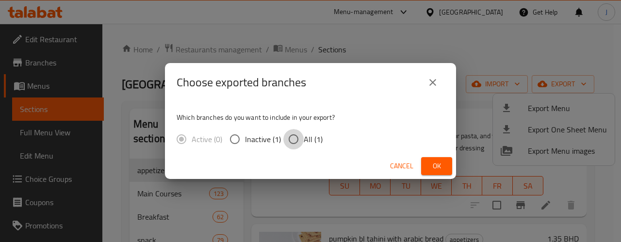
drag, startPoint x: 286, startPoint y: 140, endPoint x: 321, endPoint y: 150, distance: 36.2
click at [286, 140] on input "All (1)" at bounding box center [294, 139] width 20 height 20
radio input "true"
click at [427, 162] on button "Ok" at bounding box center [436, 166] width 31 height 18
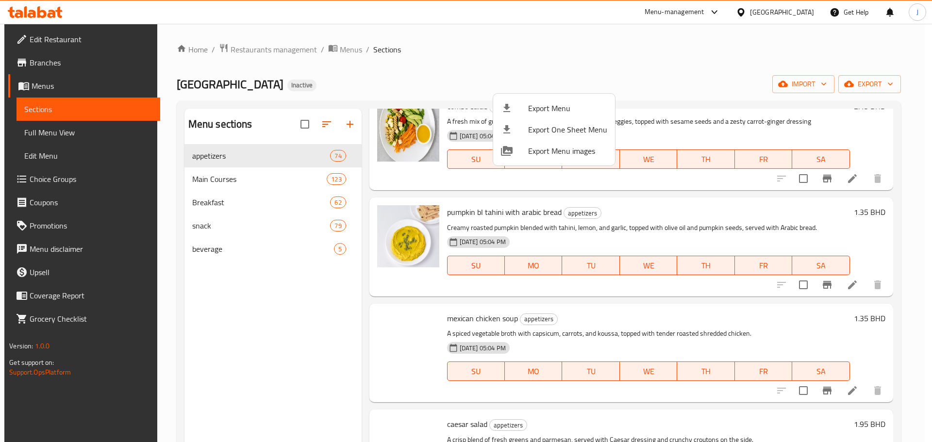
scroll to position [49, 0]
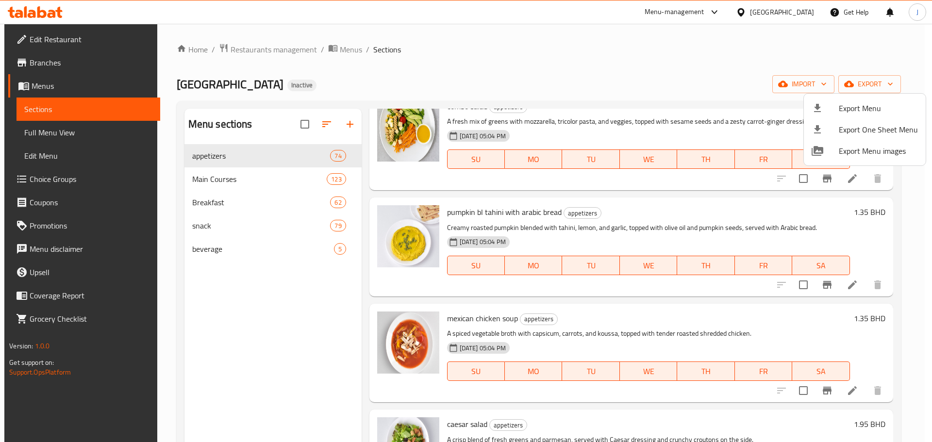
click at [821, 88] on div at bounding box center [466, 221] width 932 height 442
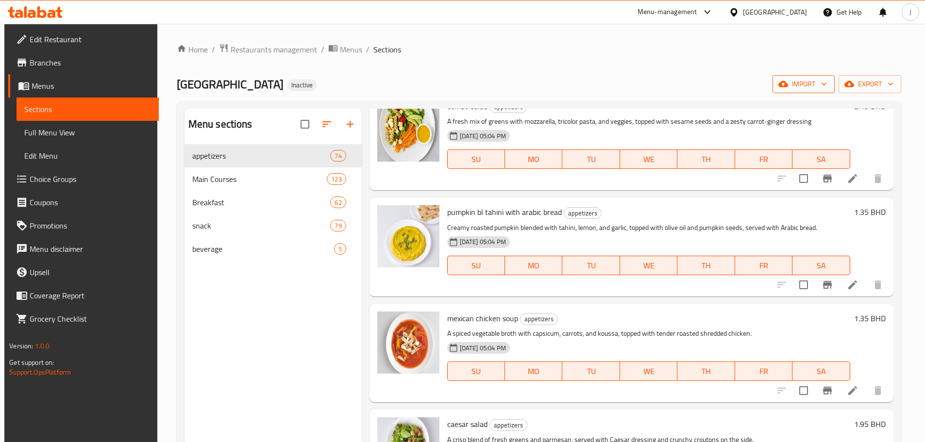
click at [822, 87] on span "import" at bounding box center [803, 84] width 47 height 12
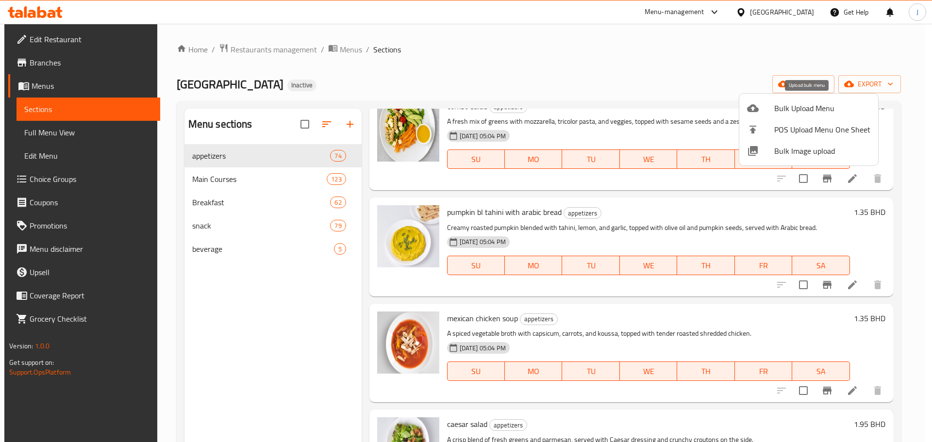
click at [817, 111] on span "Bulk Upload Menu" at bounding box center [822, 108] width 96 height 12
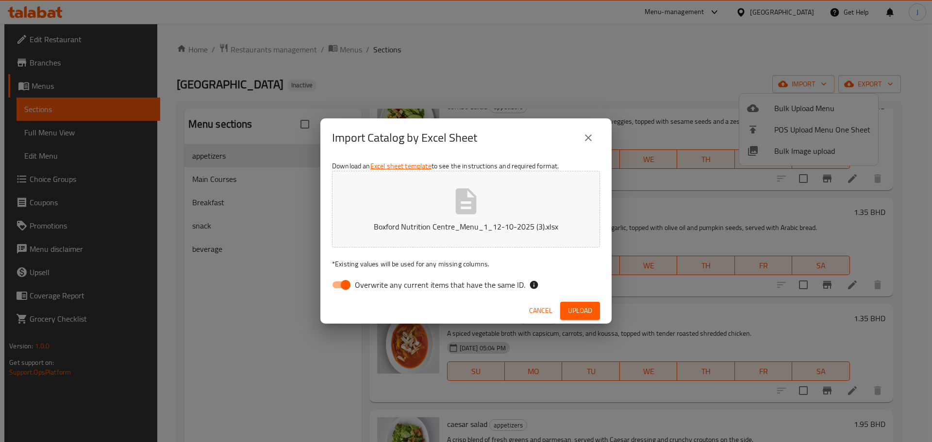
click at [576, 308] on span "Upload" at bounding box center [580, 311] width 24 height 12
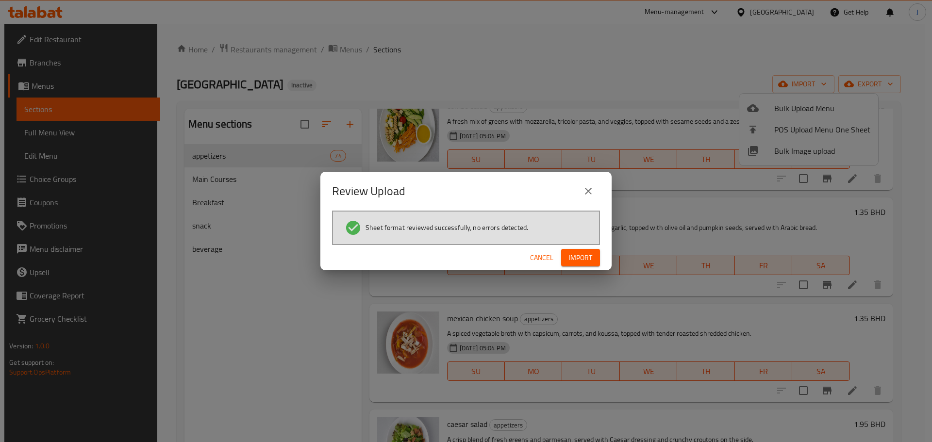
click at [588, 267] on div "Cancel Import" at bounding box center [465, 258] width 291 height 26
click at [590, 261] on span "Import" at bounding box center [580, 258] width 23 height 12
